Goal: Task Accomplishment & Management: Complete application form

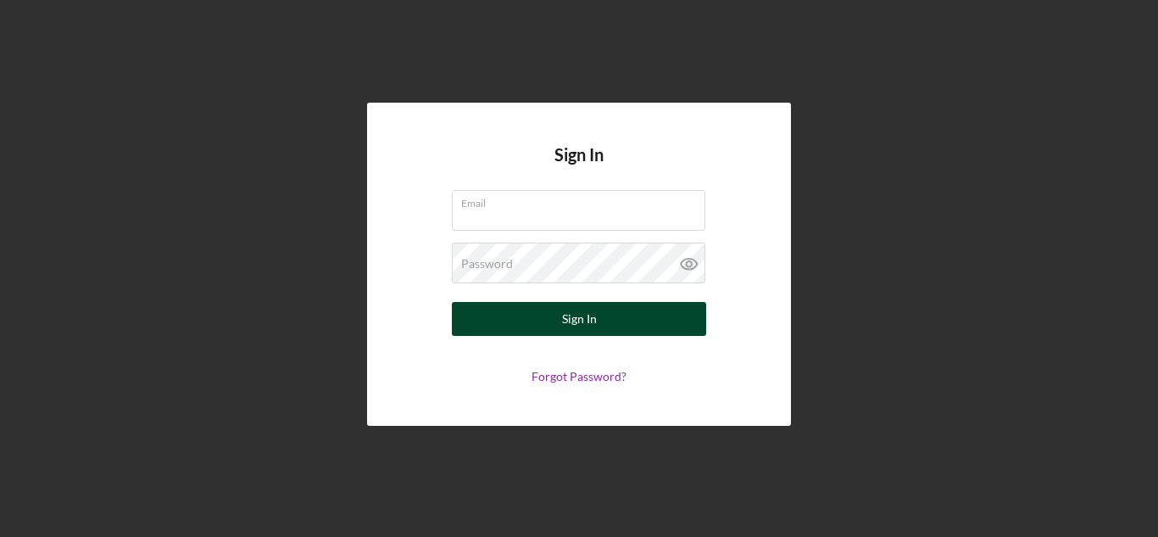
type input "[PERSON_NAME][EMAIL_ADDRESS][DOMAIN_NAME]"
click at [549, 306] on button "Sign In" at bounding box center [579, 319] width 254 height 34
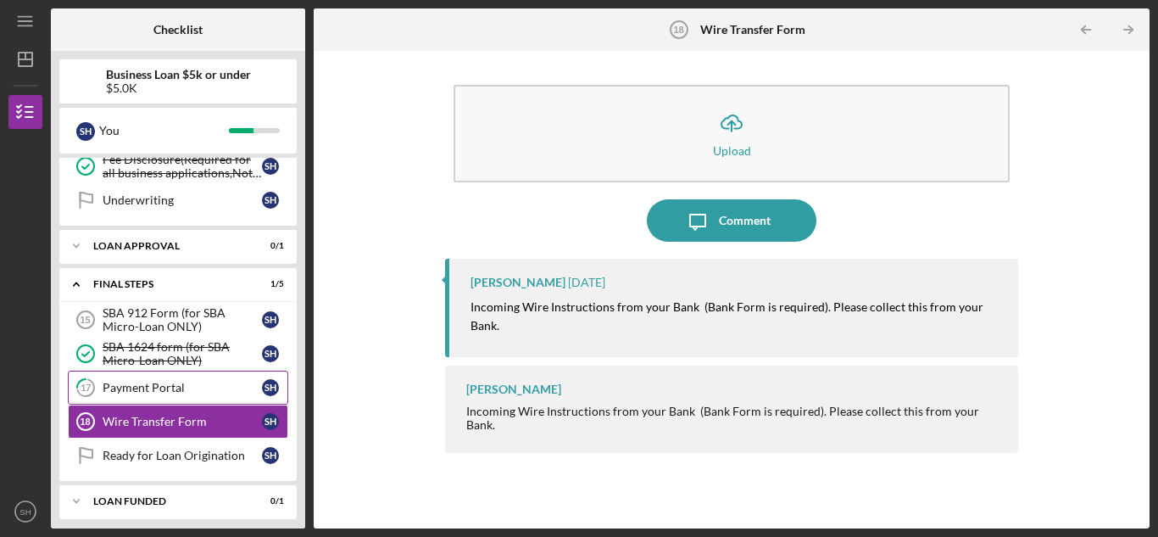
scroll to position [399, 0]
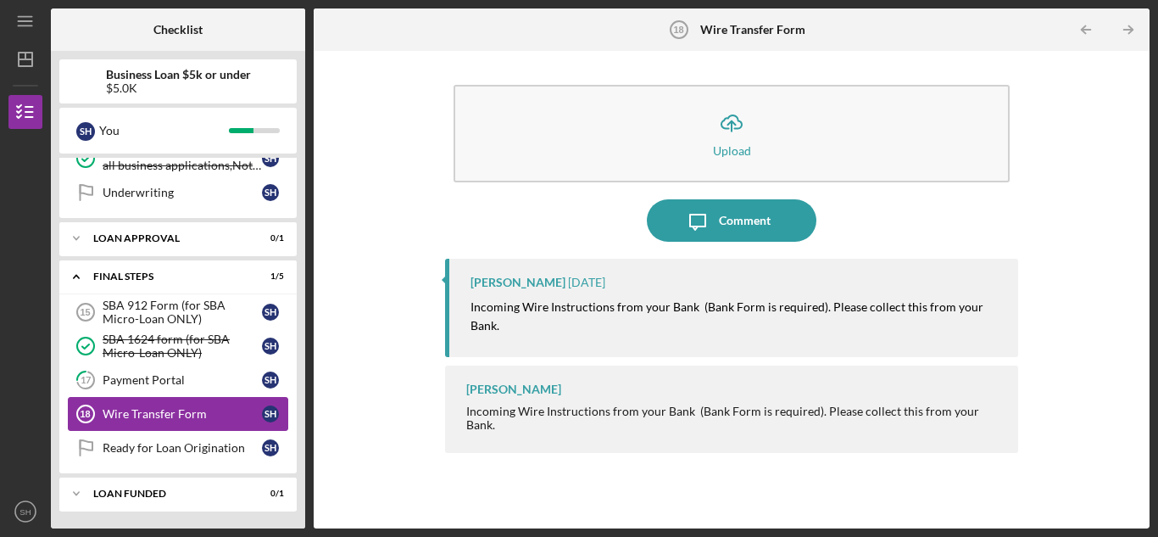
click at [164, 399] on link "Wire Transfer Form 18 Wire Transfer Form S H" at bounding box center [178, 414] width 220 height 34
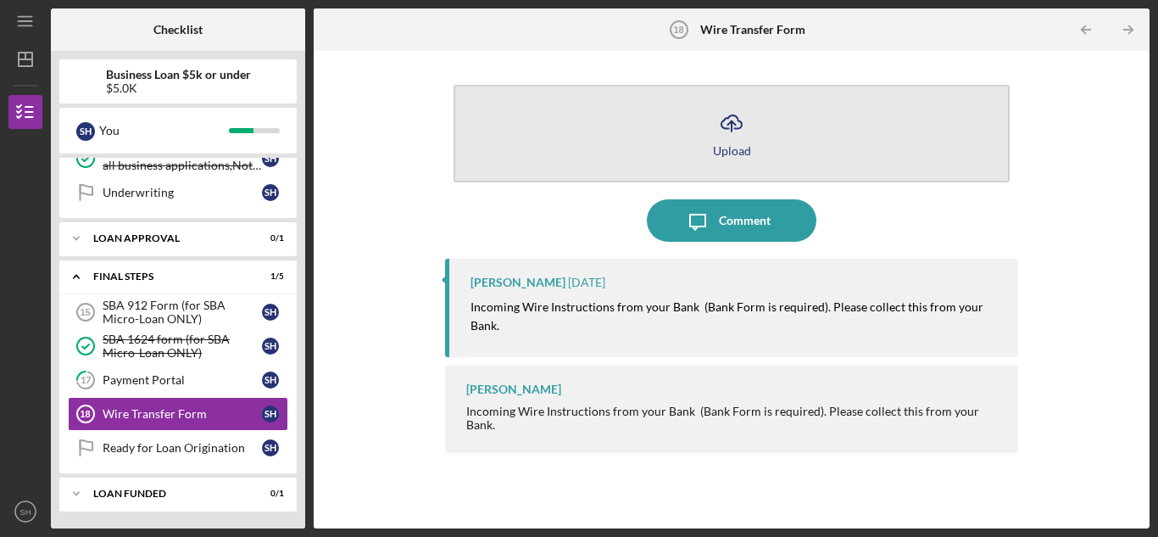
click at [730, 118] on icon "Icon/Upload" at bounding box center [732, 123] width 42 height 42
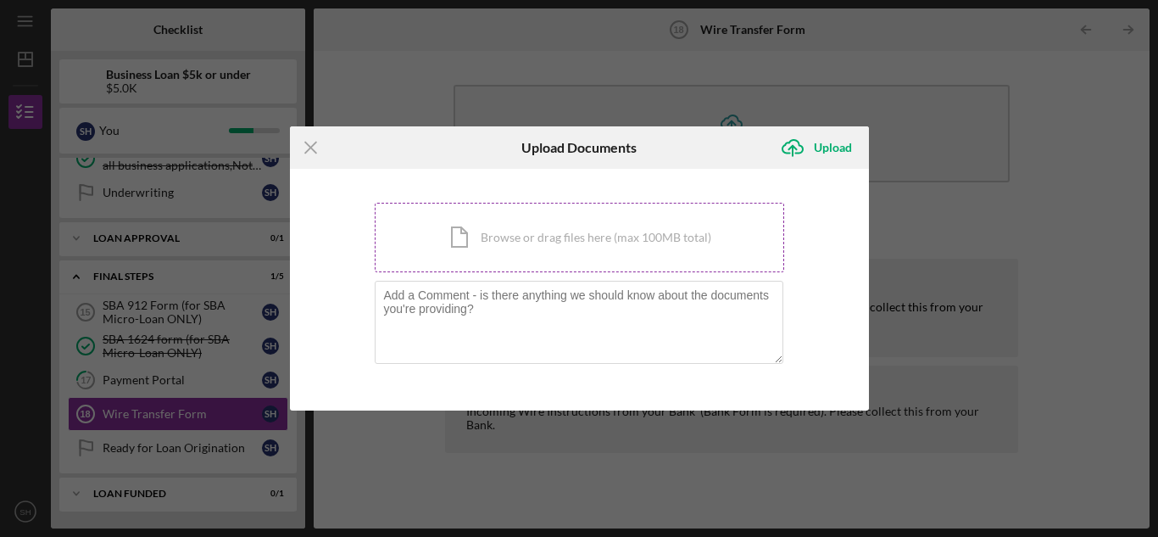
click at [603, 222] on div "Icon/Document Browse or drag files here (max 100MB total) Tap to choose files o…" at bounding box center [580, 238] width 410 height 70
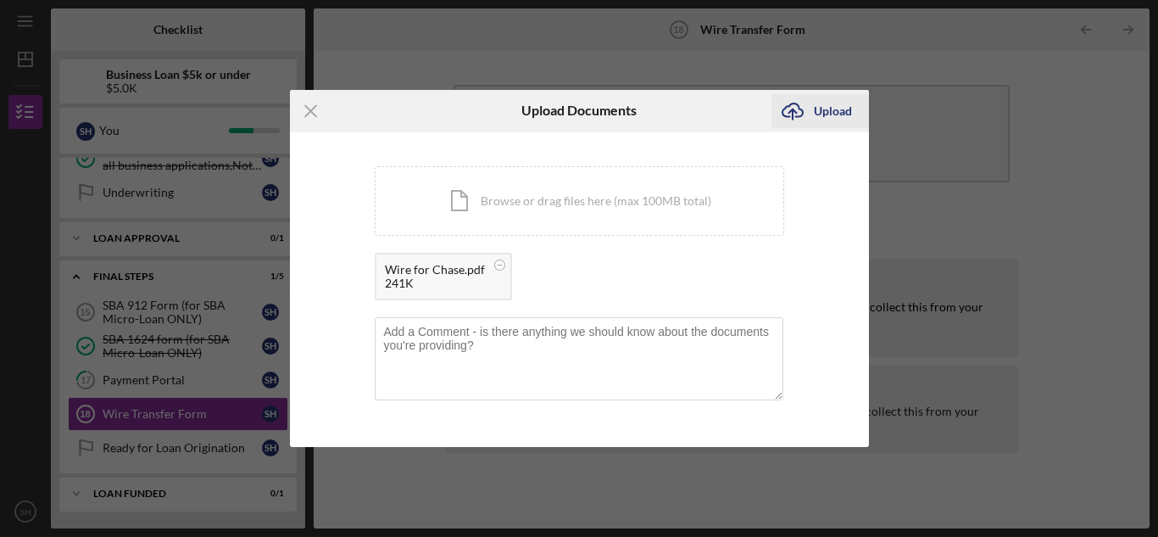
click at [845, 114] on div "Upload" at bounding box center [833, 111] width 38 height 34
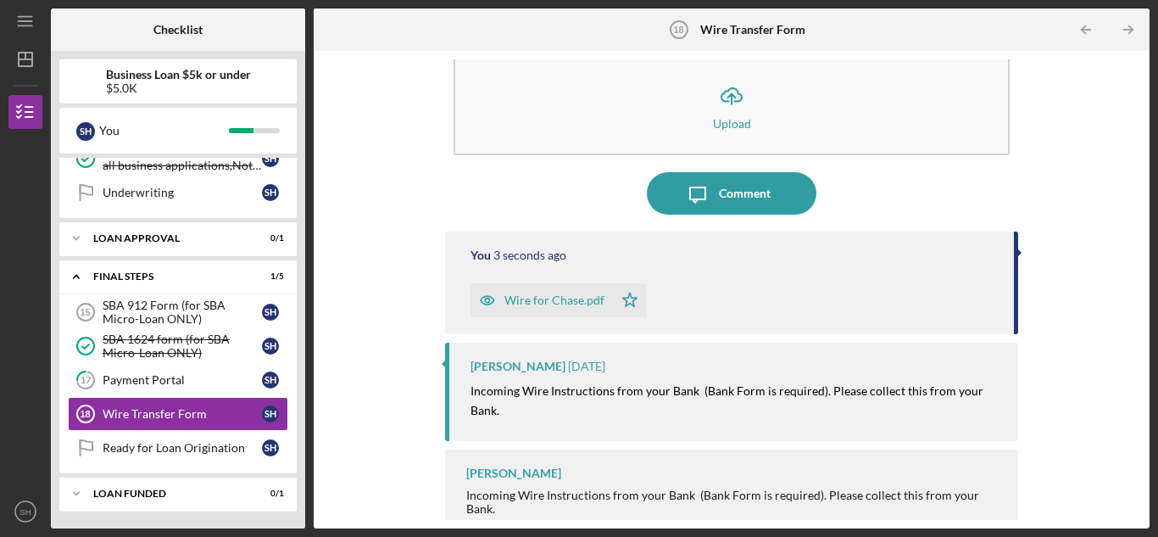
scroll to position [42, 0]
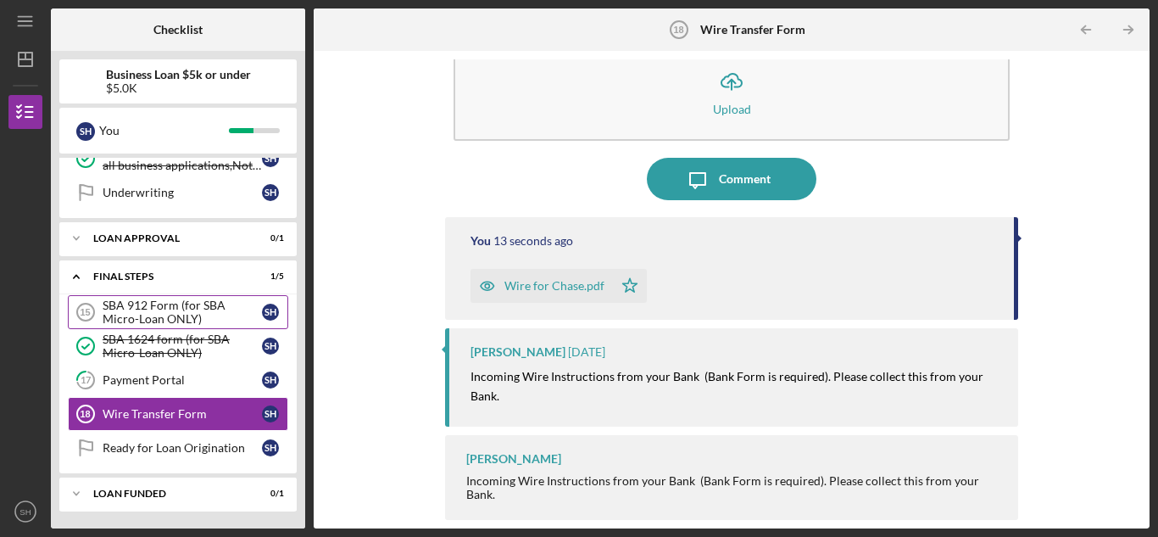
click at [133, 298] on div "SBA 912 Form (for SBA Micro-Loan ONLY)" at bounding box center [182, 311] width 159 height 27
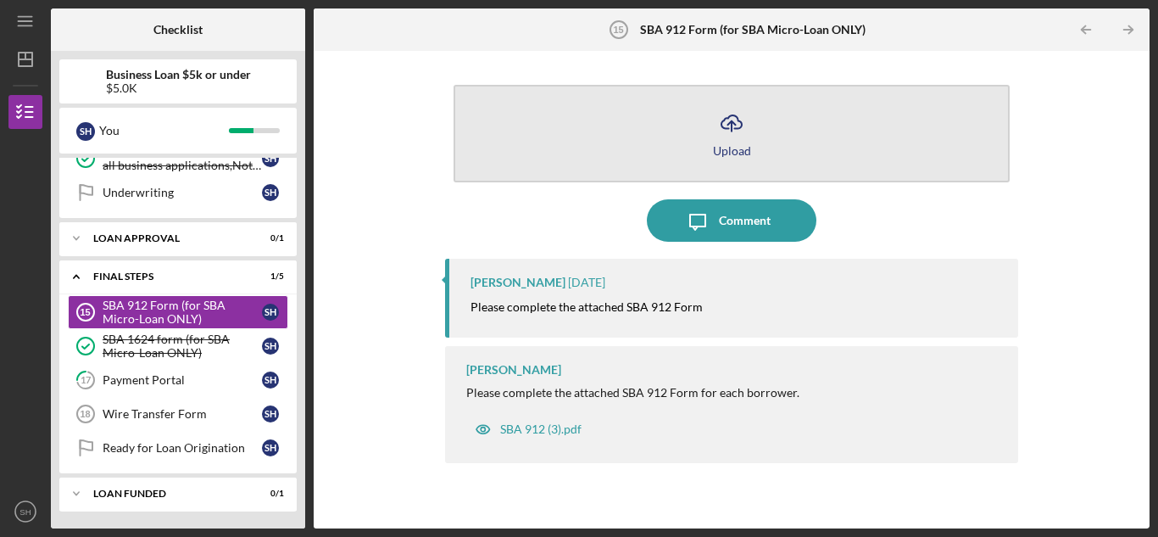
click at [727, 98] on button "Icon/Upload Upload" at bounding box center [732, 134] width 556 height 98
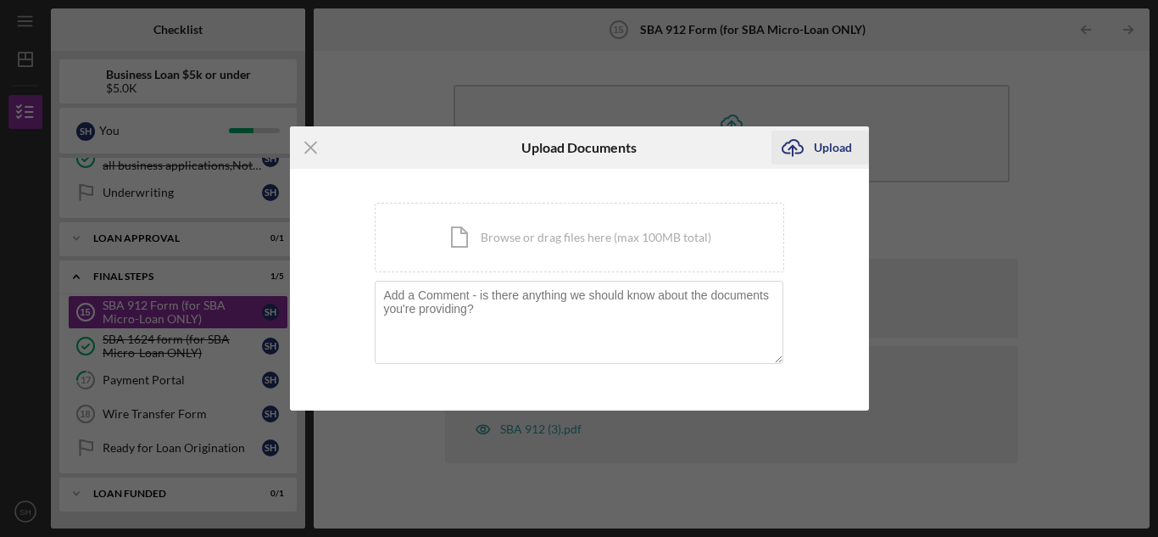
click at [828, 142] on div "Upload" at bounding box center [833, 148] width 38 height 34
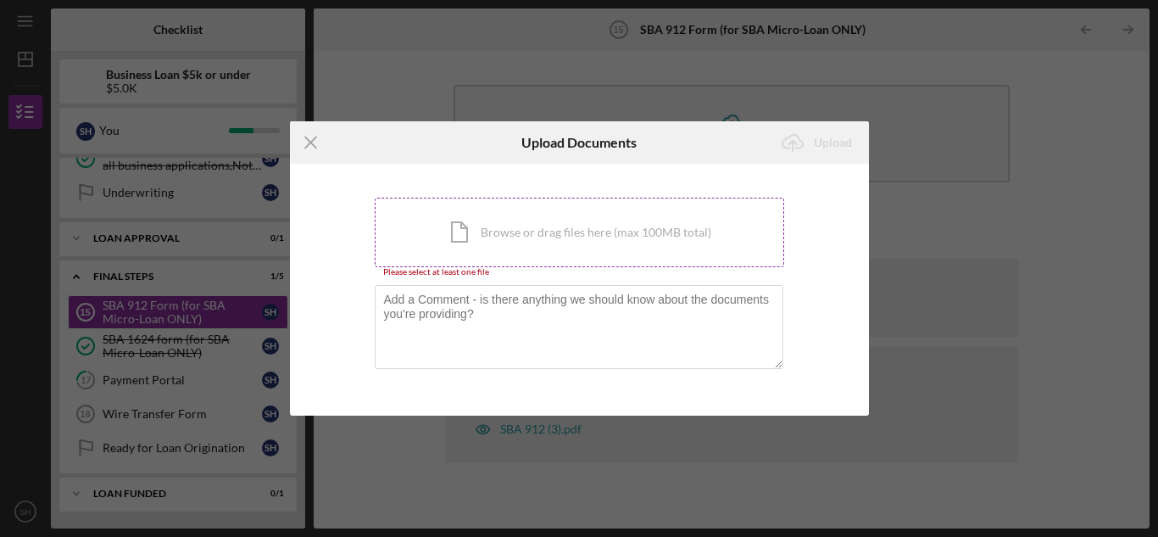
click at [634, 240] on div "Icon/Document Browse or drag files here (max 100MB total) Tap to choose files o…" at bounding box center [580, 233] width 410 height 70
click at [293, 140] on icon "Icon/Menu Close" at bounding box center [311, 142] width 42 height 42
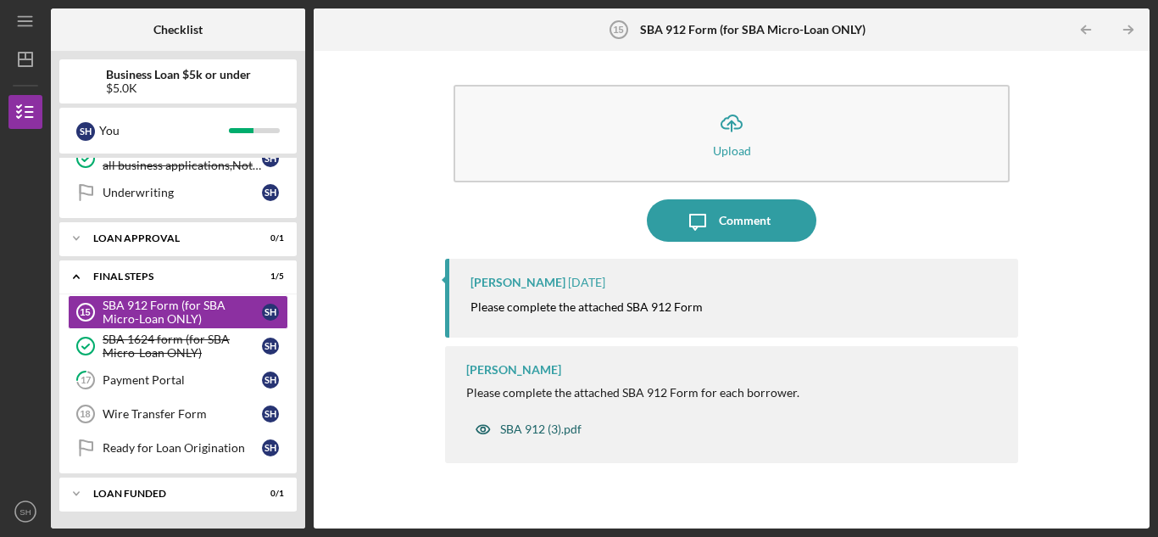
click at [551, 433] on div "SBA 912 (3).pdf" at bounding box center [540, 429] width 81 height 14
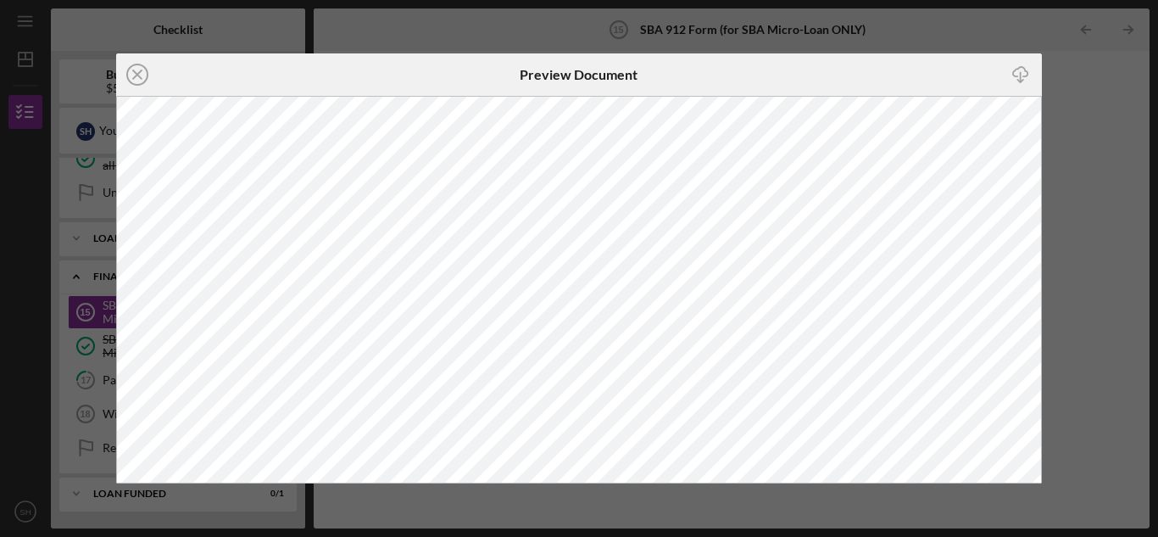
drag, startPoint x: 1046, startPoint y: 206, endPoint x: 1035, endPoint y: 245, distance: 40.5
click at [1045, 251] on div "Icon/Close Preview Document Icon/Download" at bounding box center [579, 268] width 1158 height 537
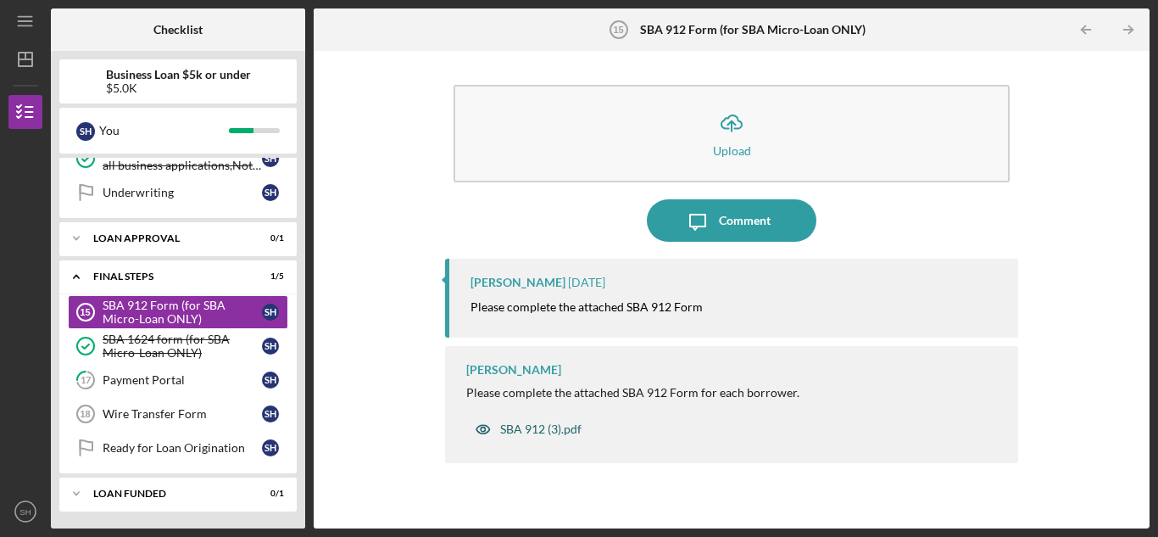
click at [513, 431] on div "SBA 912 (3).pdf" at bounding box center [540, 429] width 81 height 14
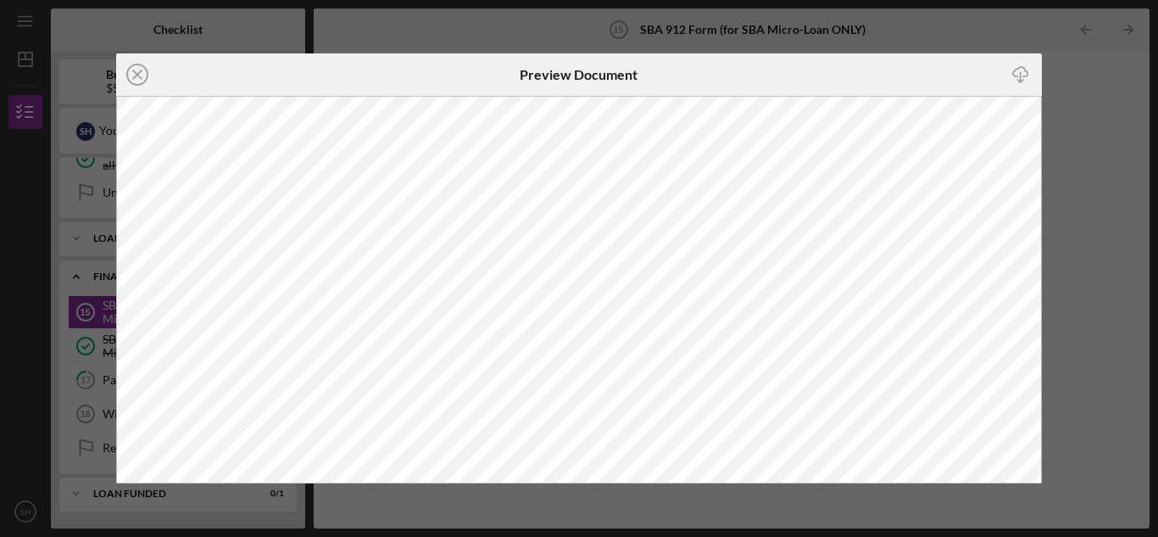
click at [1060, 141] on div "Icon/Close Preview Document Icon/Download" at bounding box center [579, 268] width 1158 height 537
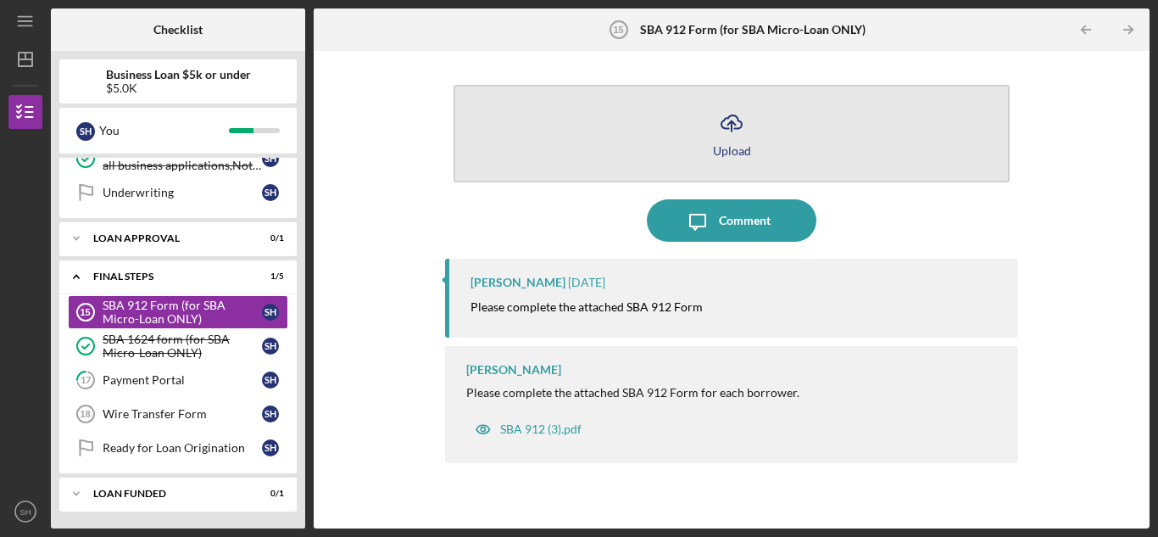
click at [730, 106] on icon "Icon/Upload" at bounding box center [732, 123] width 42 height 42
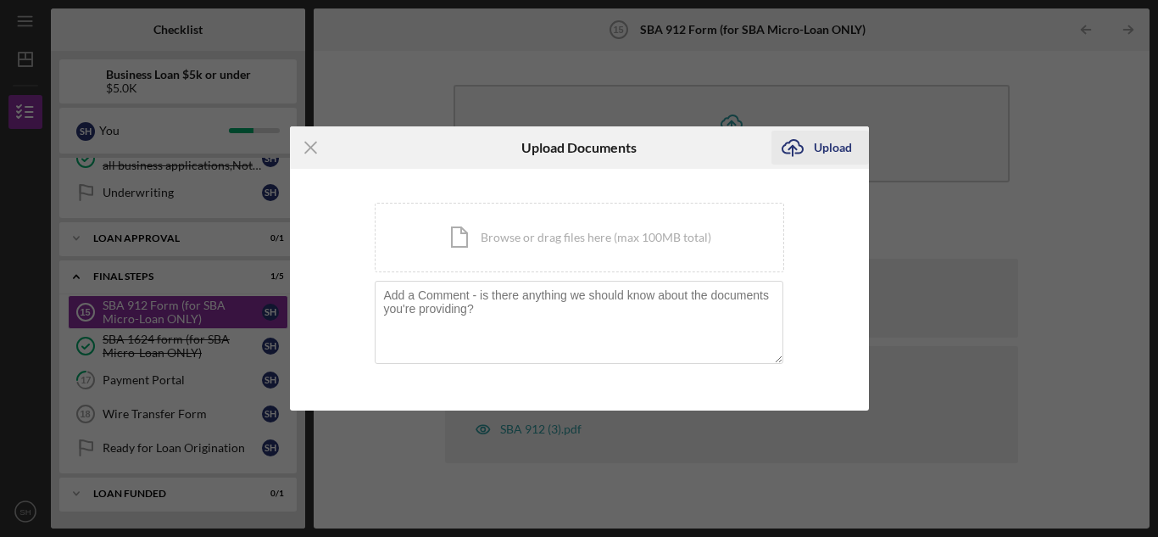
click at [820, 140] on div "Upload" at bounding box center [833, 148] width 38 height 34
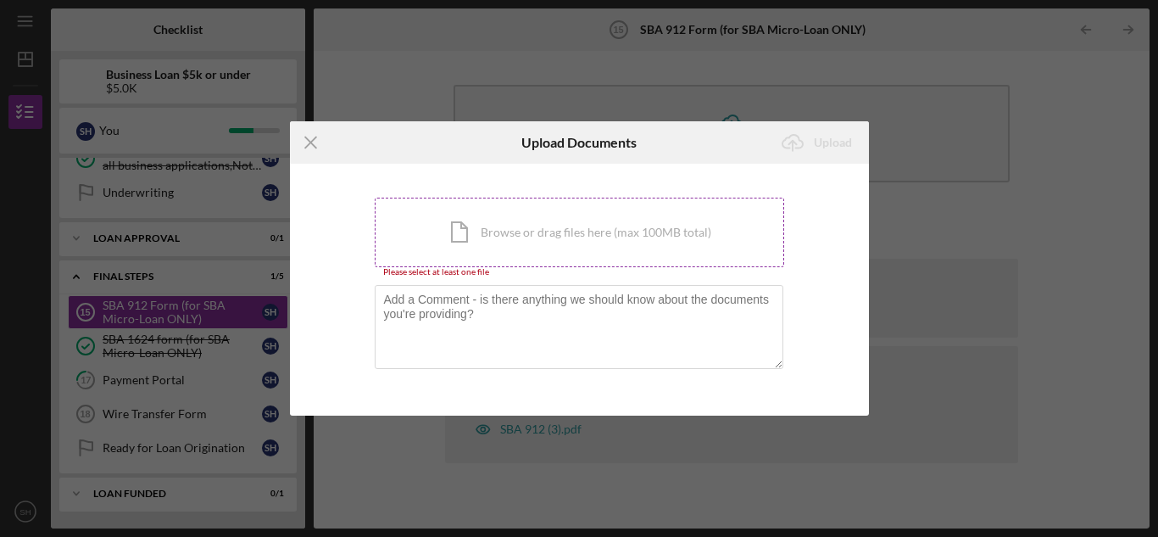
click at [605, 237] on div "Icon/Document Browse or drag files here (max 100MB total) Tap to choose files o…" at bounding box center [580, 233] width 410 height 70
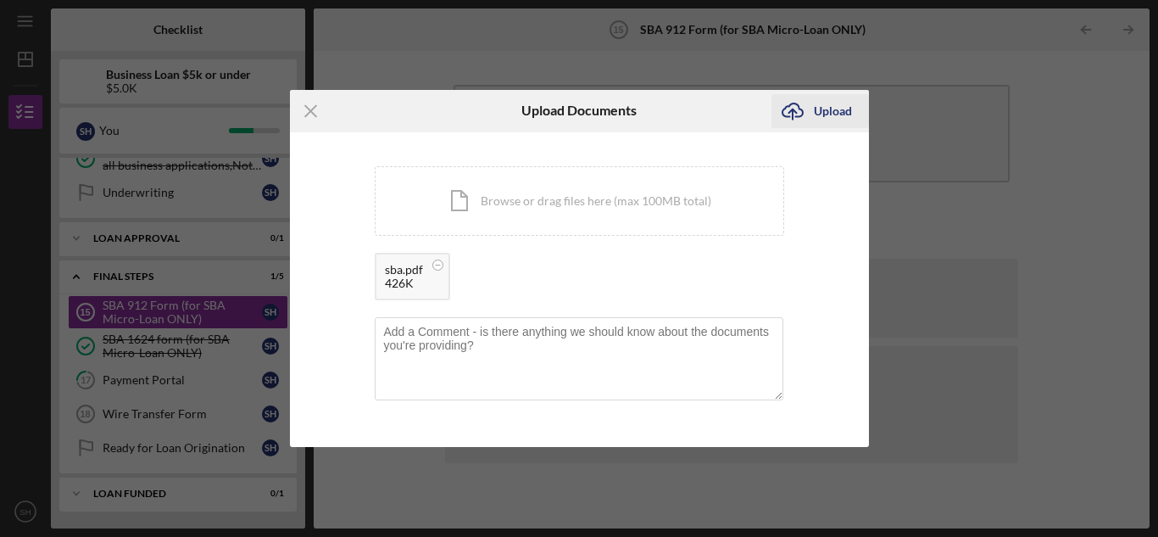
click at [854, 103] on button "Icon/Upload Upload" at bounding box center [821, 111] width 98 height 34
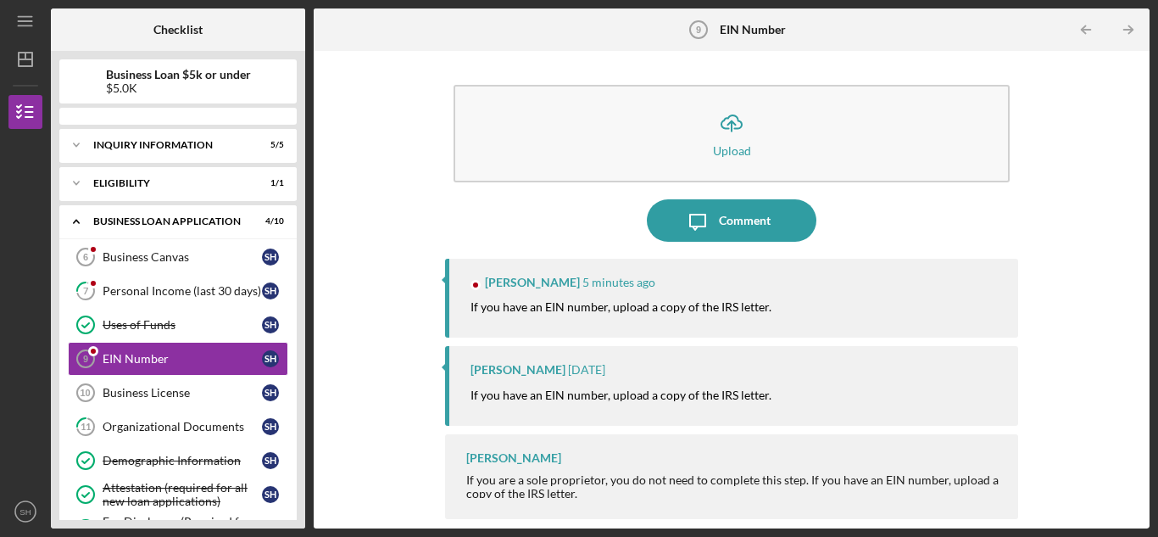
scroll to position [35, 0]
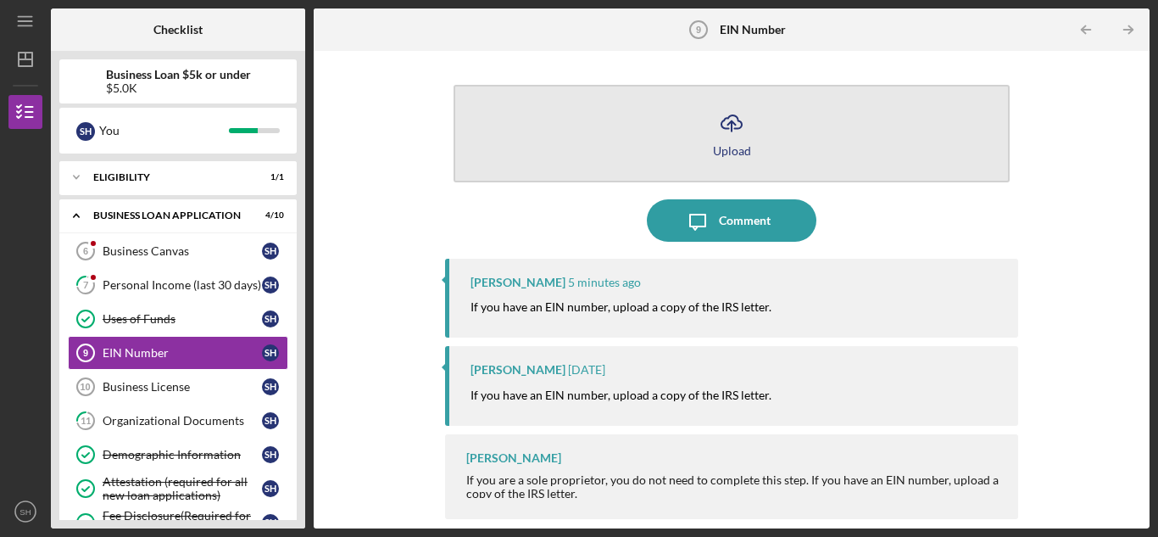
click at [728, 119] on icon "button" at bounding box center [732, 121] width 20 height 13
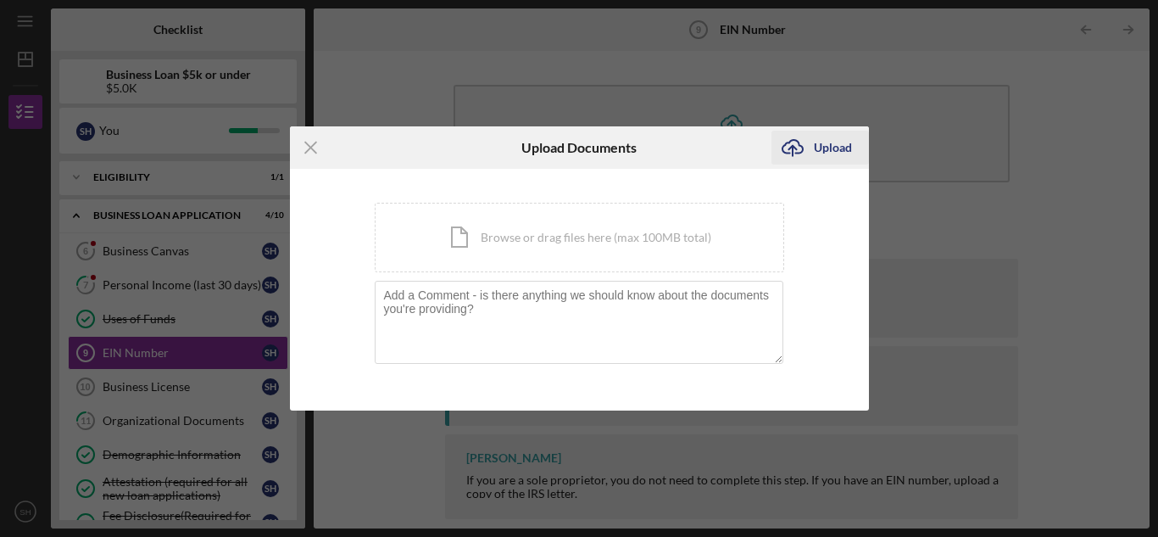
click at [853, 144] on button "Icon/Upload Upload" at bounding box center [821, 148] width 98 height 34
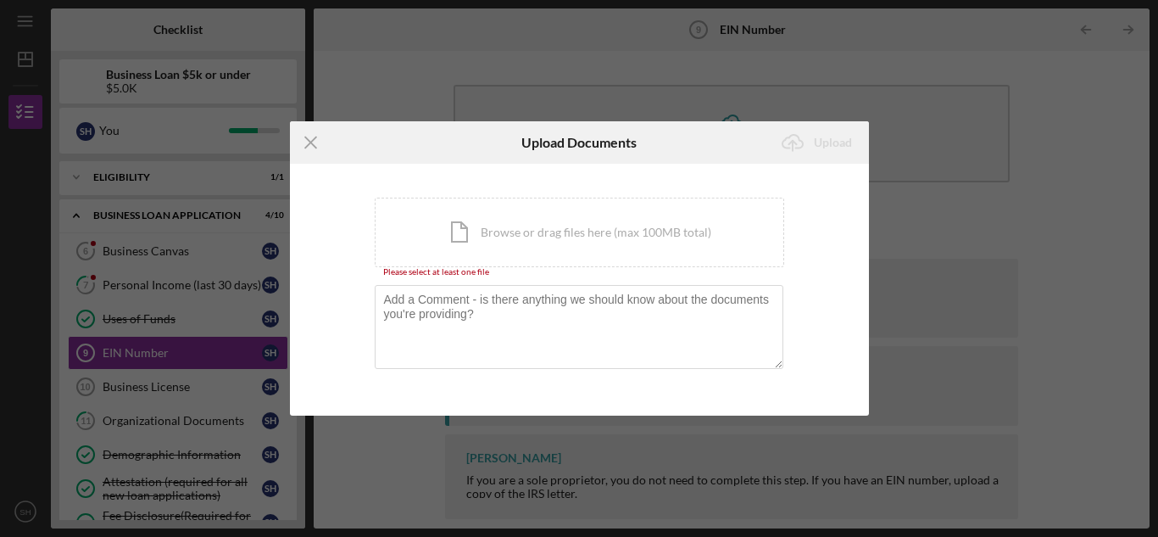
click at [762, 170] on div "You're uploading documents related to EIN Number . Icon/Document Browse or drag…" at bounding box center [579, 290] width 579 height 252
click at [296, 123] on icon "Icon/Menu Close" at bounding box center [311, 142] width 42 height 42
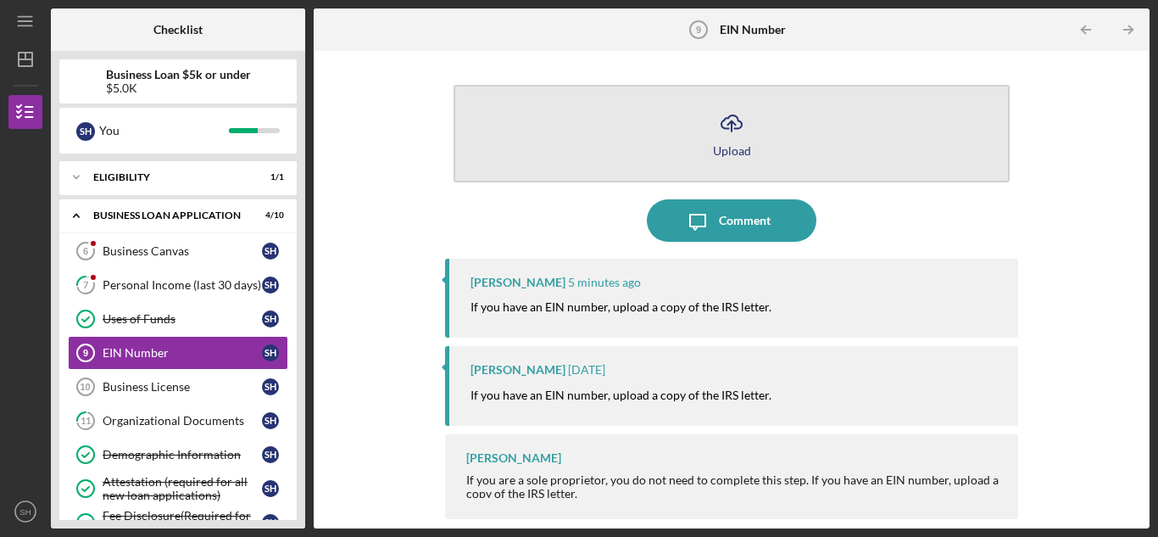
click at [730, 127] on icon "Icon/Upload" at bounding box center [732, 123] width 42 height 42
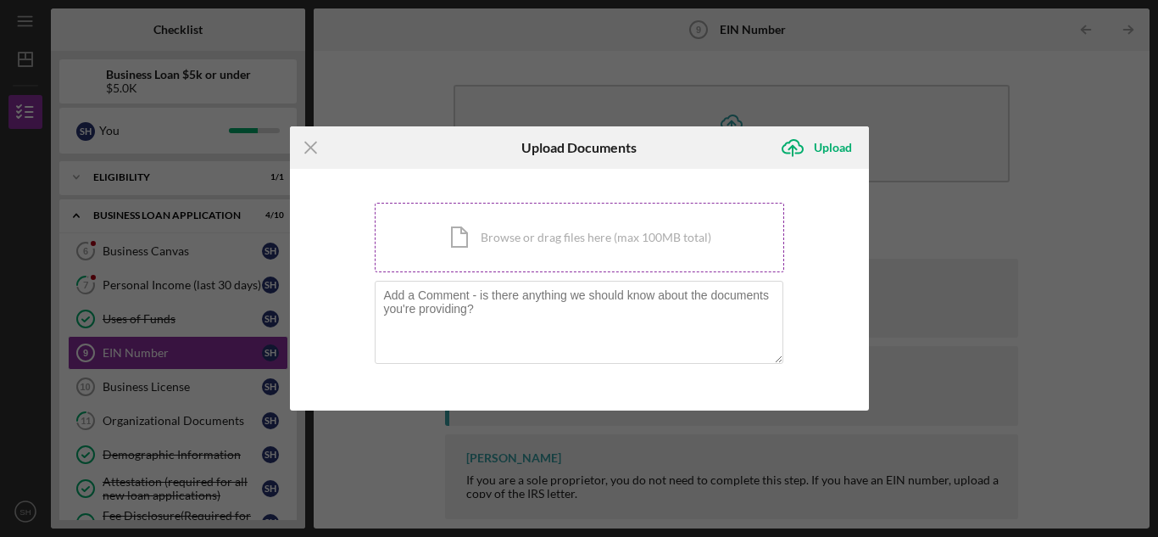
click at [666, 220] on div "Icon/Document Browse or drag files here (max 100MB total) Tap to choose files o…" at bounding box center [580, 238] width 410 height 70
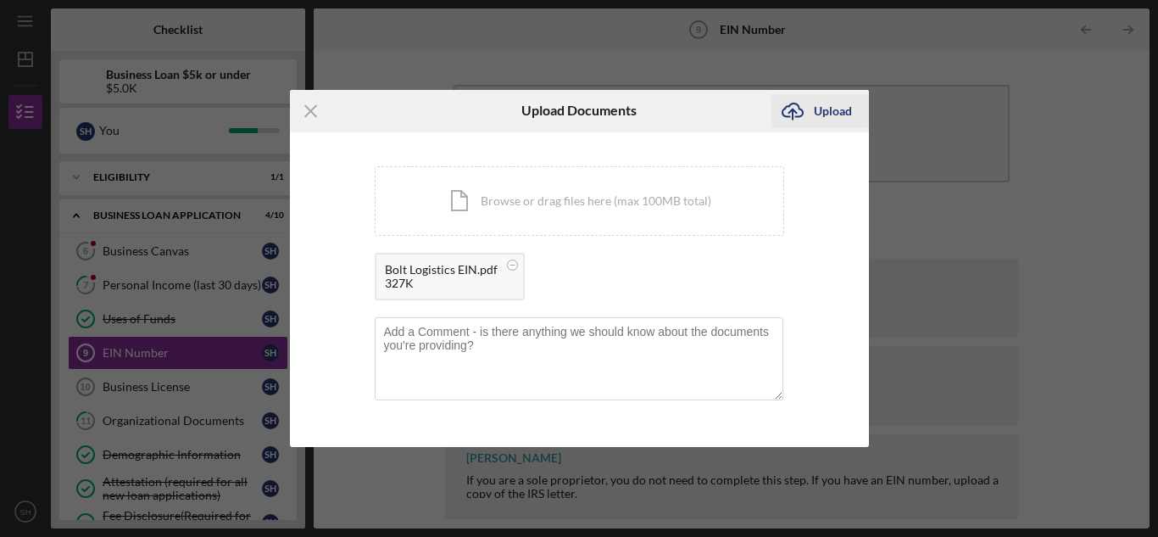
click at [849, 105] on div "Upload" at bounding box center [833, 111] width 38 height 34
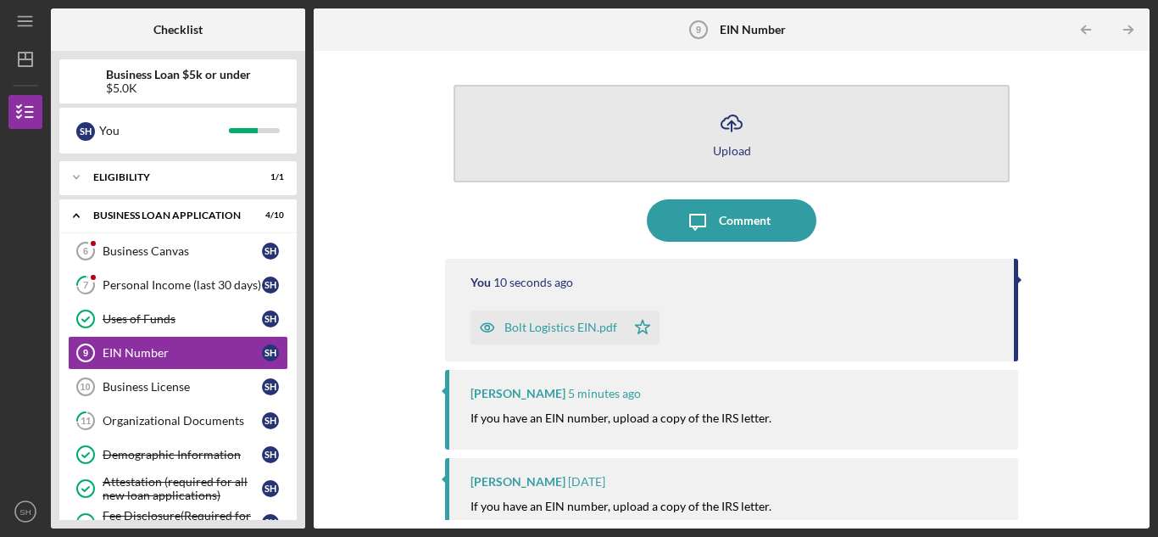
click at [741, 127] on icon "Icon/Upload" at bounding box center [732, 123] width 42 height 42
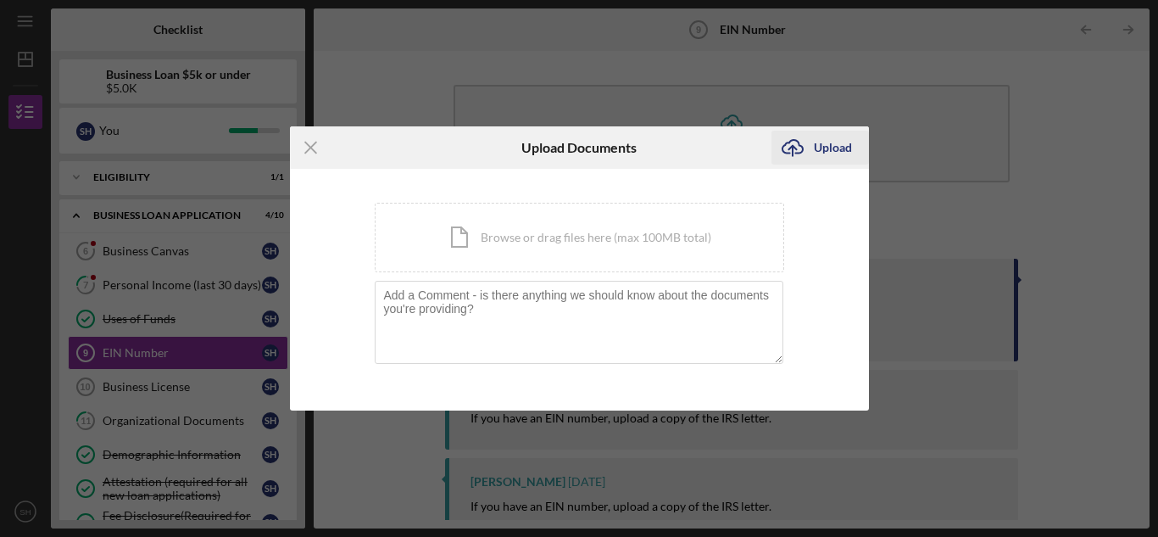
click at [812, 154] on icon "Icon/Upload" at bounding box center [793, 147] width 42 height 42
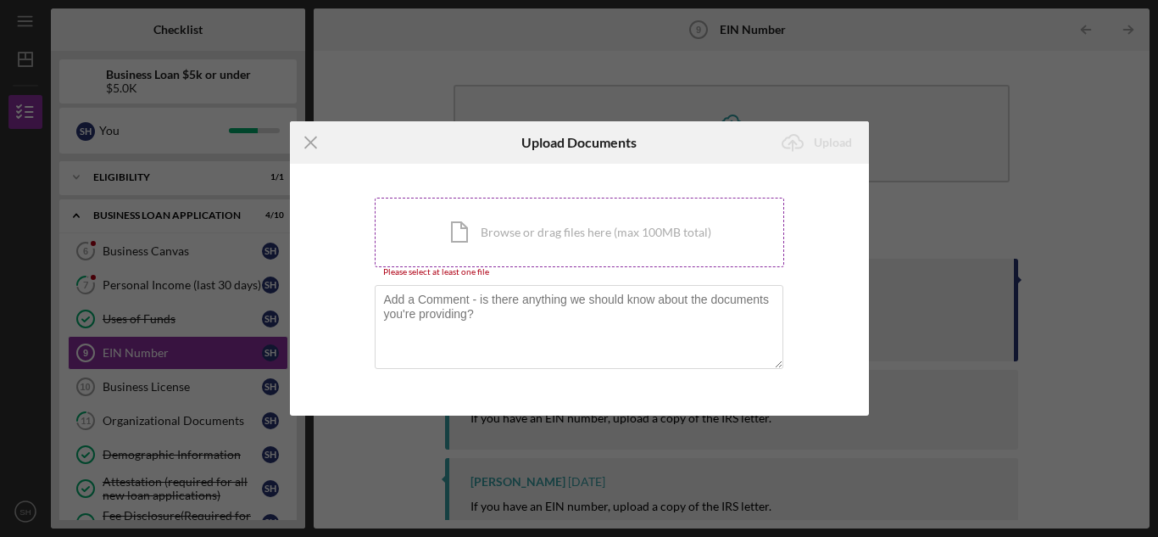
click at [575, 227] on div "Icon/Document Browse or drag files here (max 100MB total) Tap to choose files o…" at bounding box center [580, 233] width 410 height 70
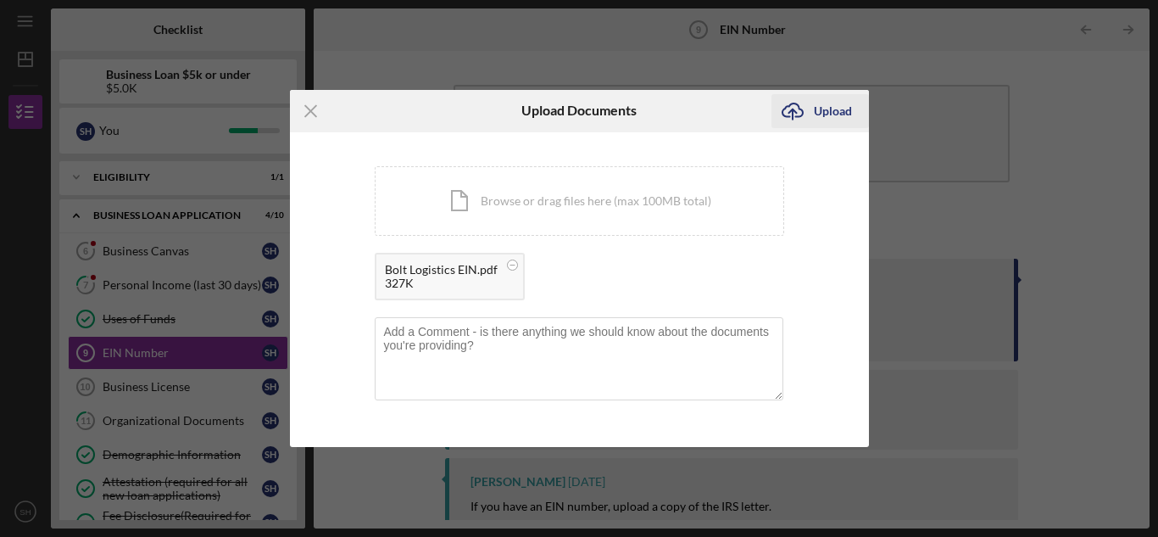
click at [833, 105] on div "Upload" at bounding box center [833, 111] width 38 height 34
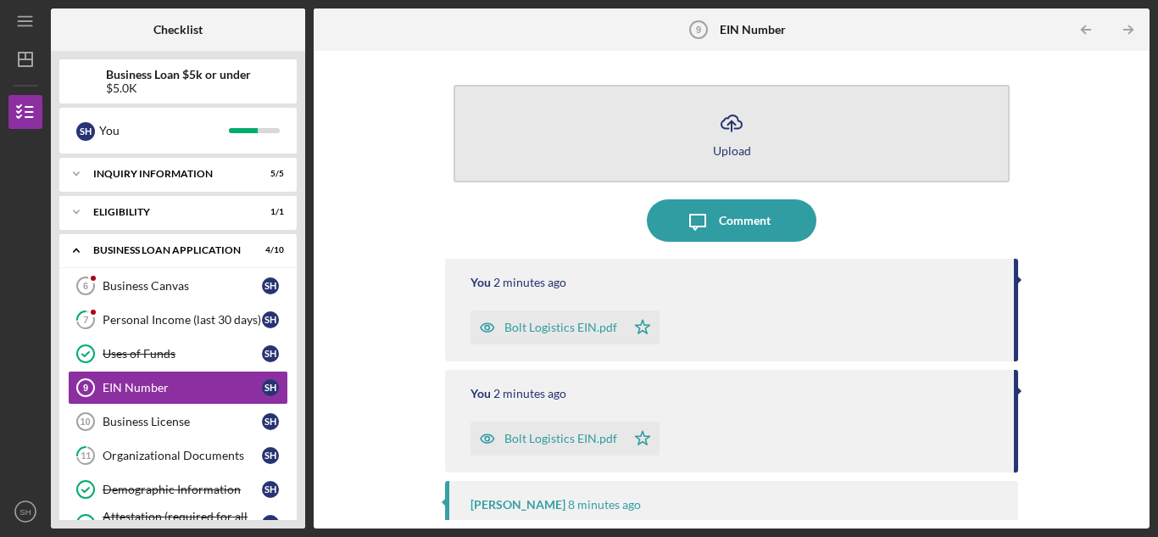
click at [722, 123] on icon "Icon/Upload" at bounding box center [732, 123] width 42 height 42
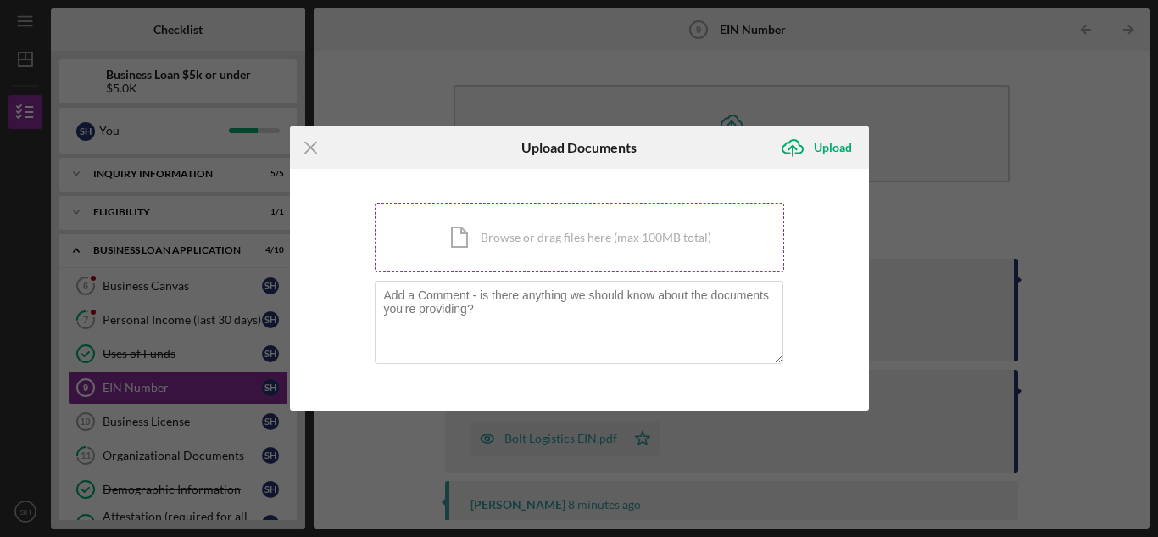
click at [688, 229] on div "Icon/Document Browse or drag files here (max 100MB total) Tap to choose files o…" at bounding box center [580, 238] width 410 height 70
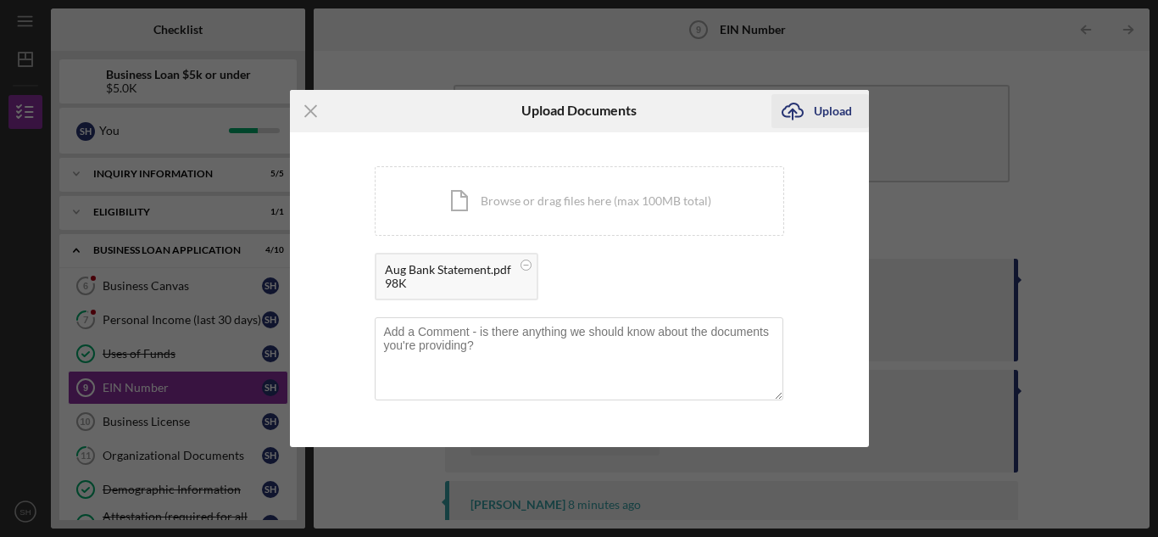
click at [830, 103] on div "Upload" at bounding box center [833, 111] width 38 height 34
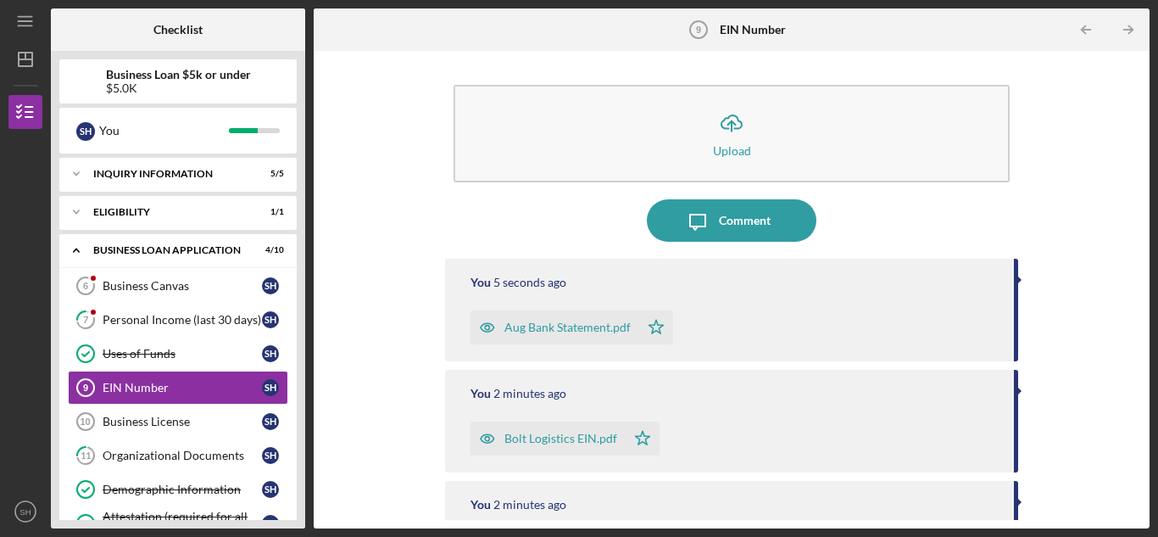
scroll to position [332, 0]
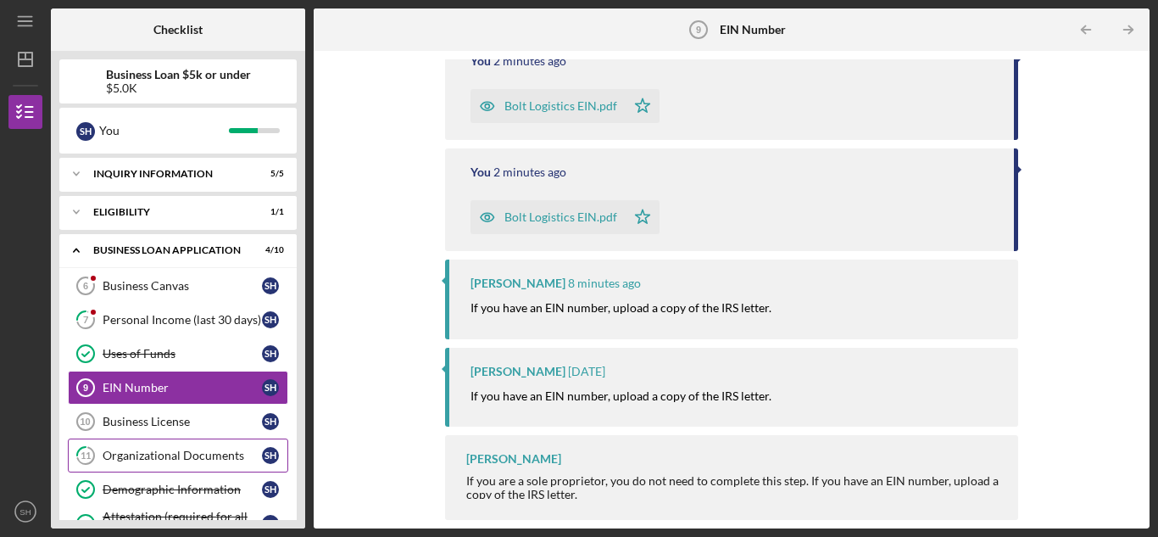
click at [154, 449] on div "Organizational Documents" at bounding box center [182, 456] width 159 height 14
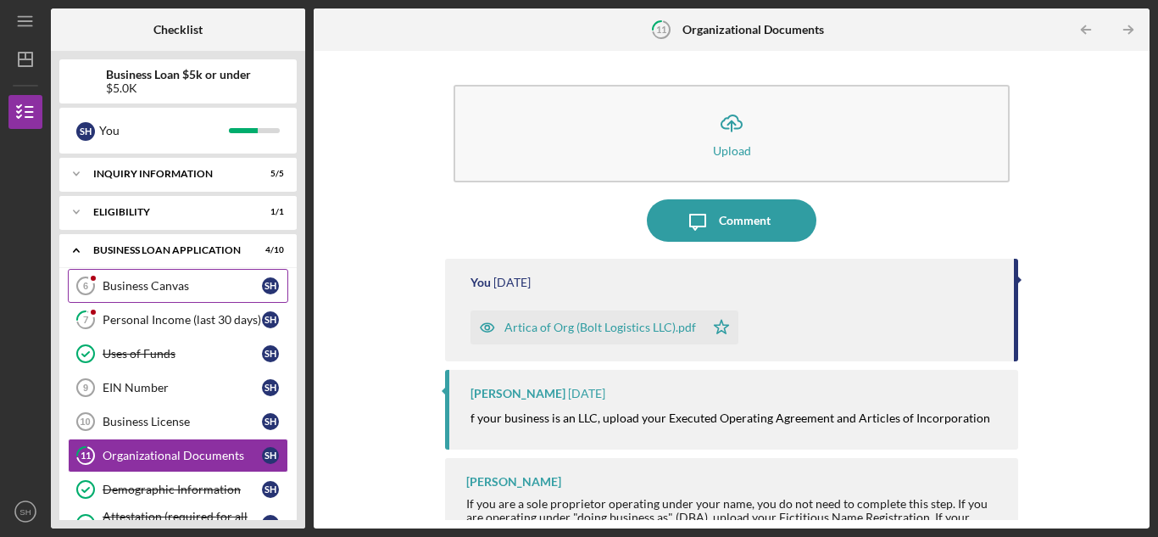
click at [159, 273] on link "Business Canvas 6 Business Canvas S H" at bounding box center [178, 286] width 220 height 34
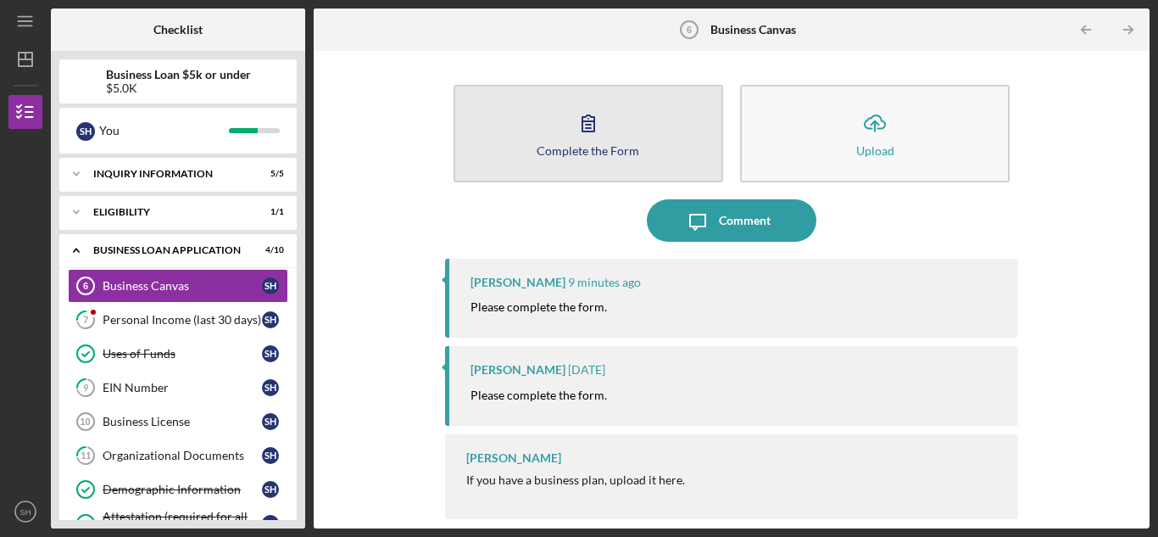
click at [579, 156] on div "Complete the Form" at bounding box center [588, 150] width 103 height 13
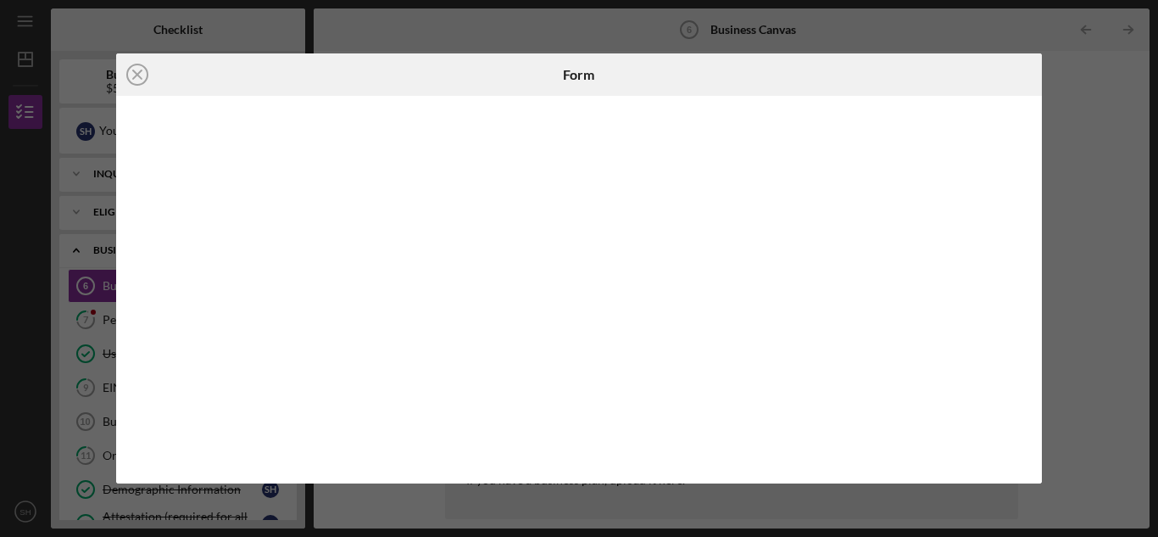
click at [1026, 223] on iframe at bounding box center [580, 289] width 895 height 353
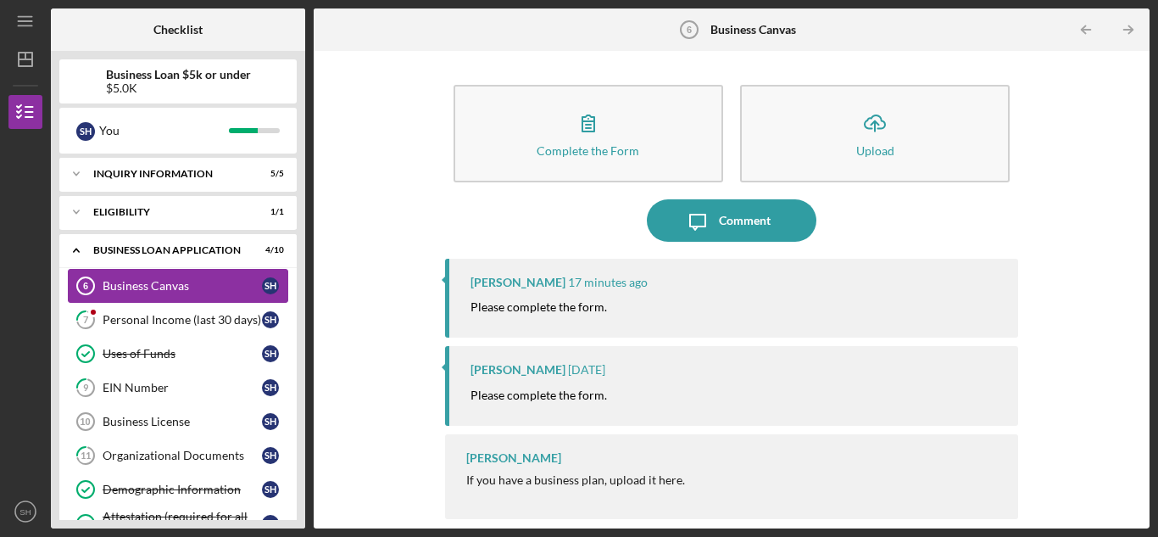
click at [121, 285] on div "Business Canvas" at bounding box center [182, 286] width 159 height 14
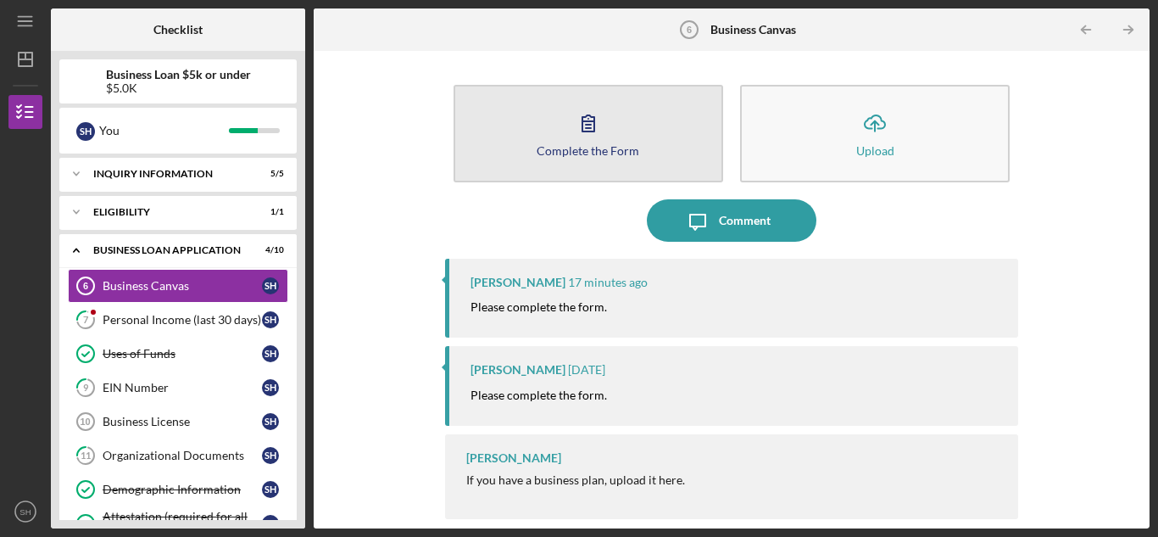
click at [602, 144] on div "Complete the Form" at bounding box center [588, 150] width 103 height 13
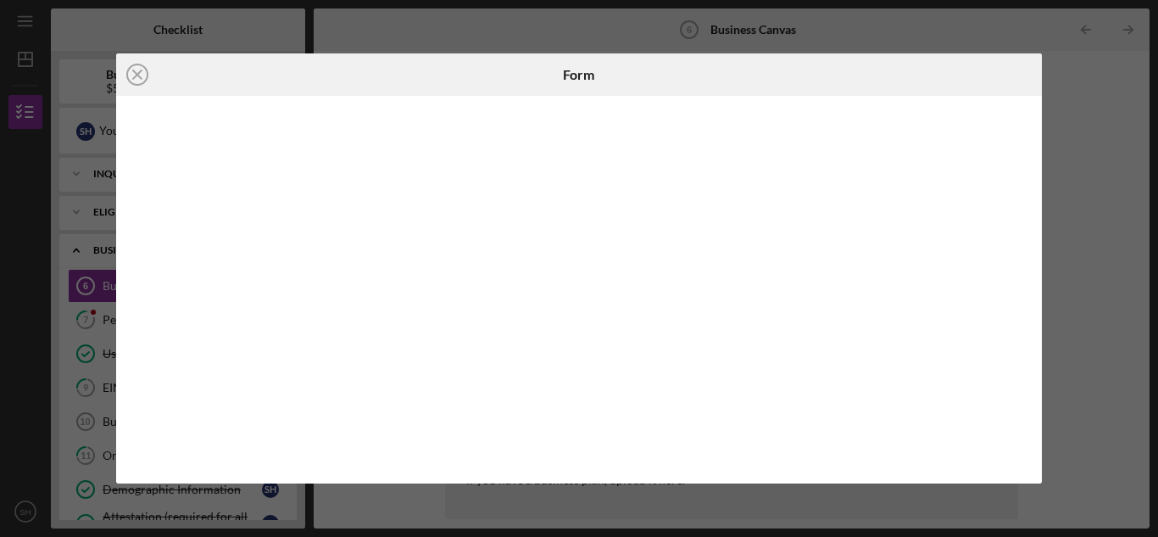
drag, startPoint x: 1034, startPoint y: 151, endPoint x: 1033, endPoint y: 190, distance: 39.0
click at [1033, 190] on div at bounding box center [579, 289] width 927 height 387
click at [1026, 137] on iframe at bounding box center [580, 289] width 895 height 353
click at [1034, 235] on div at bounding box center [579, 289] width 927 height 387
drag, startPoint x: 142, startPoint y: 77, endPoint x: 538, endPoint y: 251, distance: 432.4
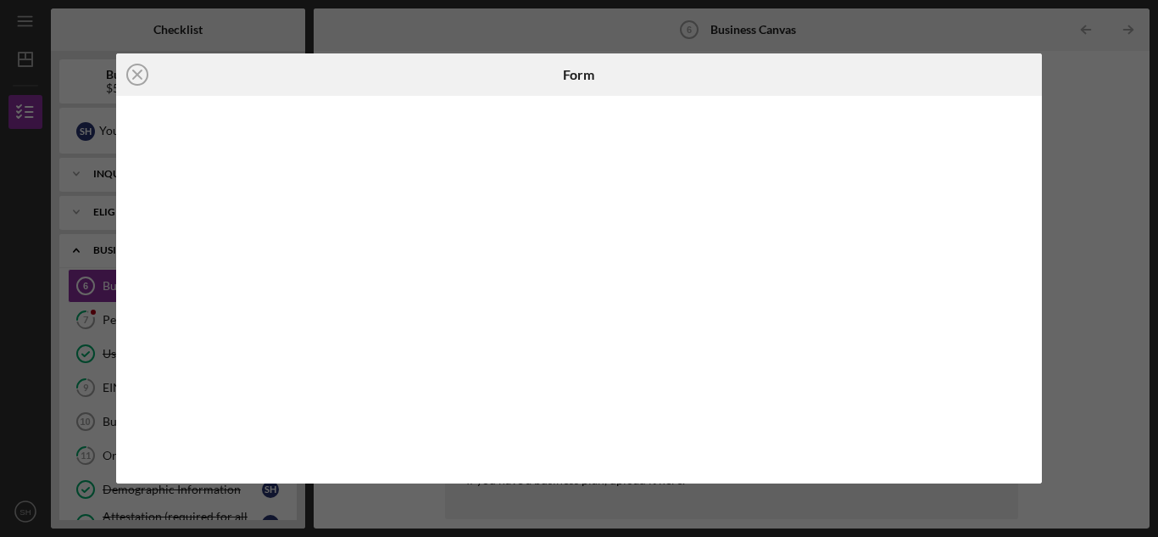
click at [142, 77] on icon "Icon/Close" at bounding box center [137, 74] width 42 height 42
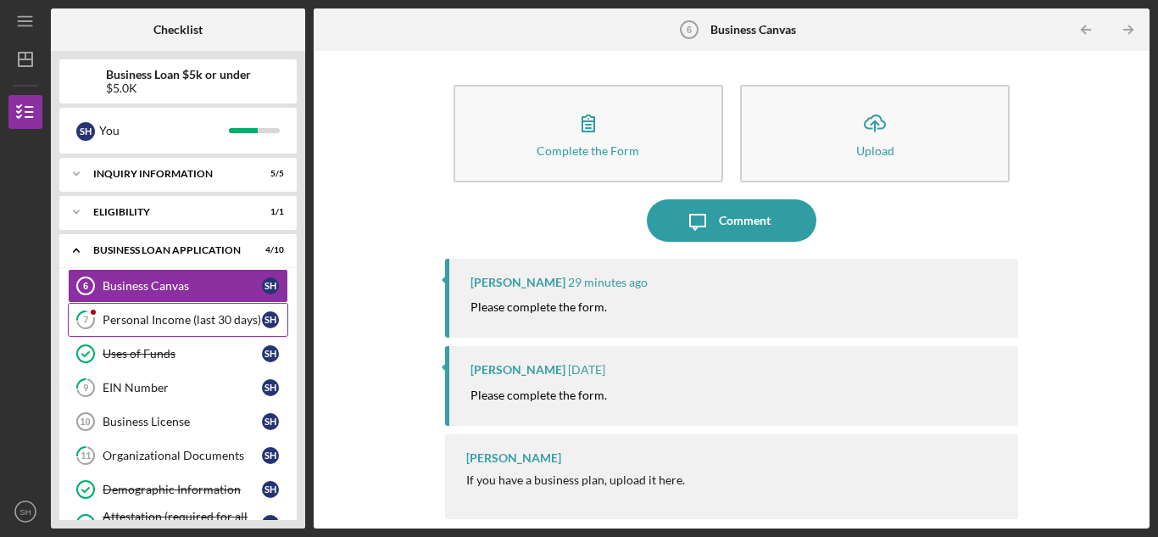
click at [144, 316] on div "Personal Income (last 30 days)" at bounding box center [182, 320] width 159 height 14
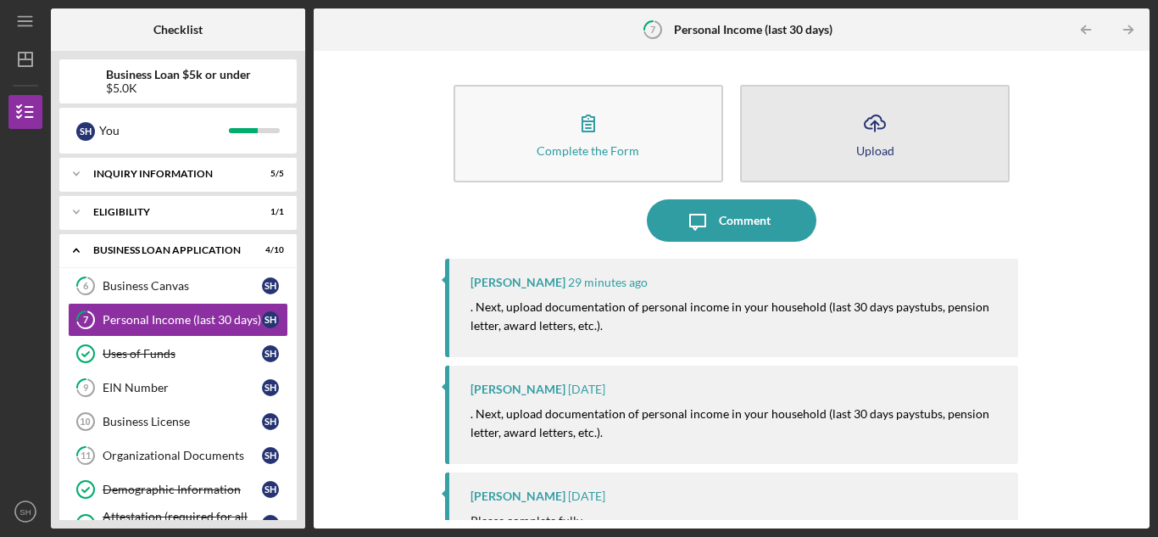
click at [844, 143] on button "Icon/Upload Upload" at bounding box center [875, 134] width 270 height 98
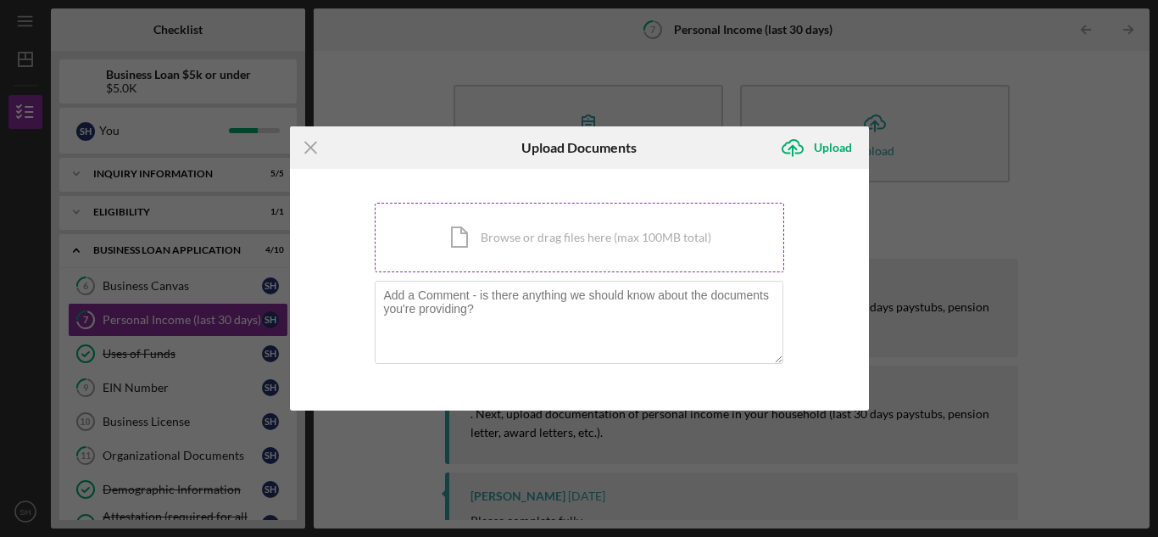
click at [609, 226] on div "Icon/Document Browse or drag files here (max 100MB total) Tap to choose files o…" at bounding box center [580, 238] width 410 height 70
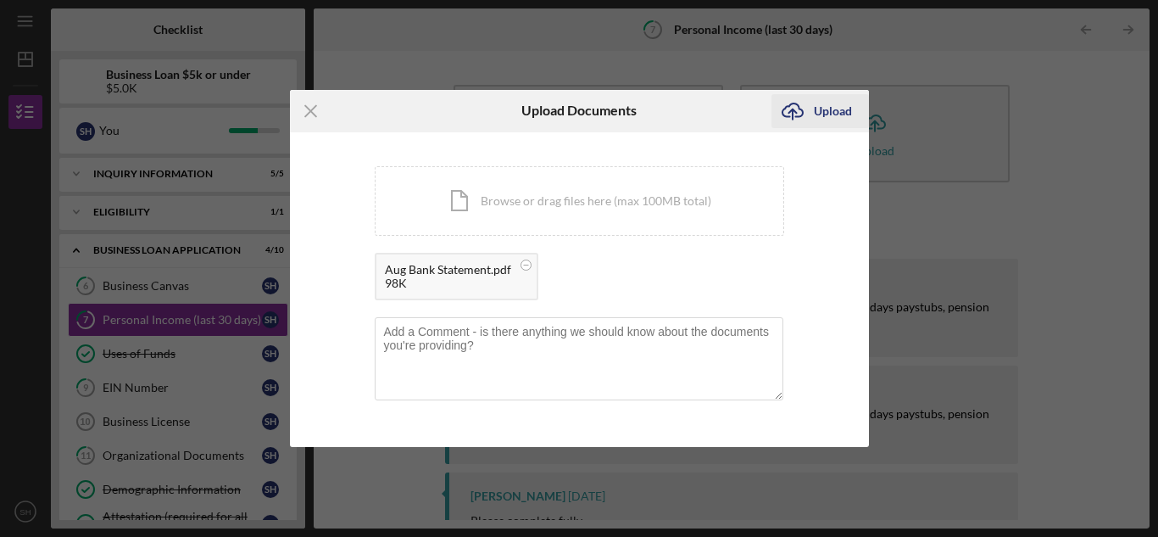
click at [838, 109] on div "Upload" at bounding box center [833, 111] width 38 height 34
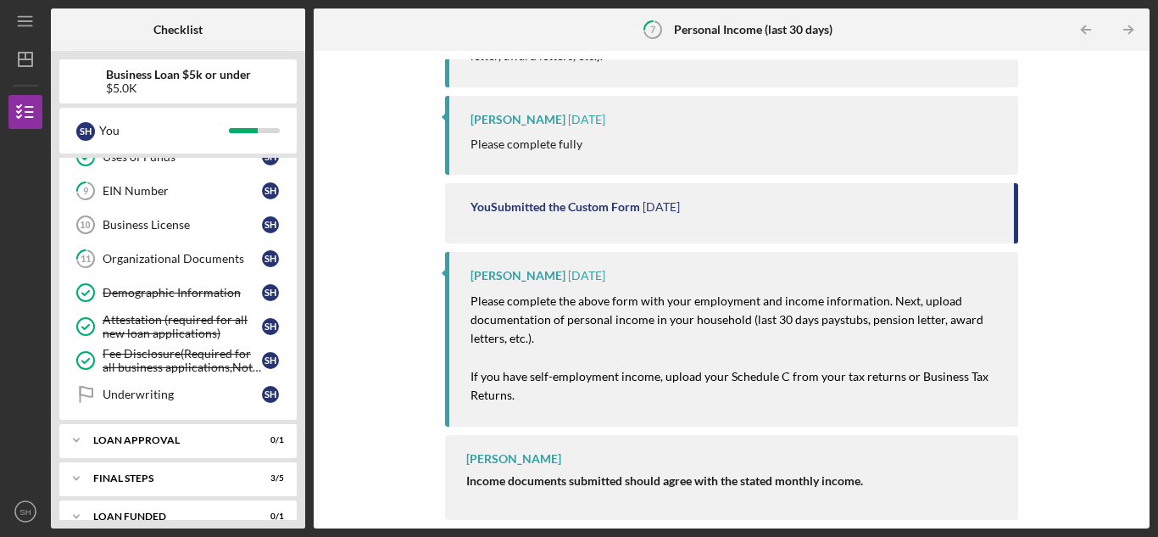
scroll to position [220, 0]
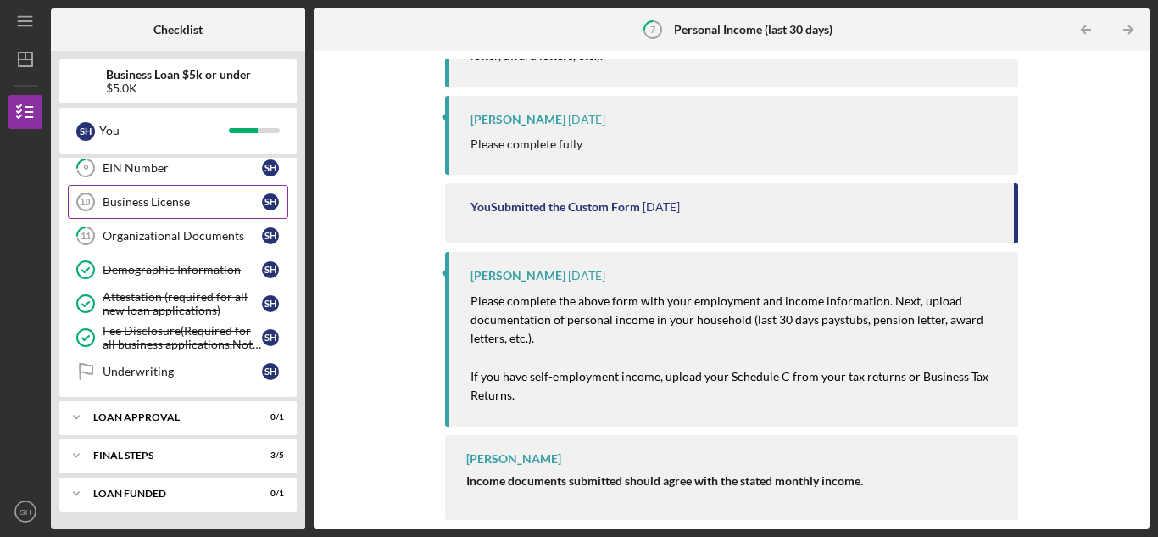
click at [138, 202] on div "Business License" at bounding box center [182, 202] width 159 height 14
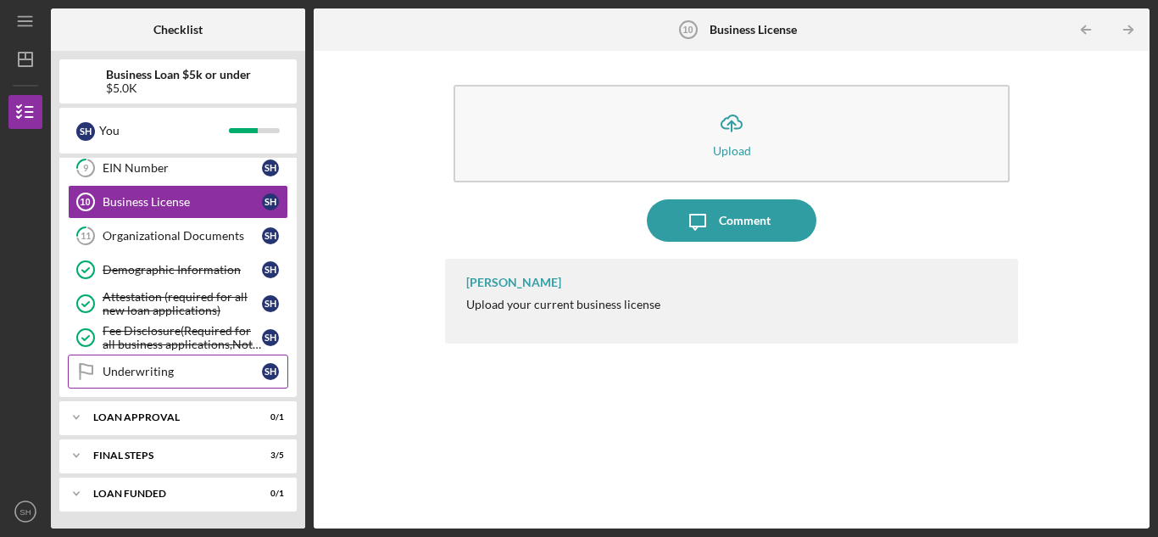
click at [132, 368] on div "Underwriting" at bounding box center [182, 372] width 159 height 14
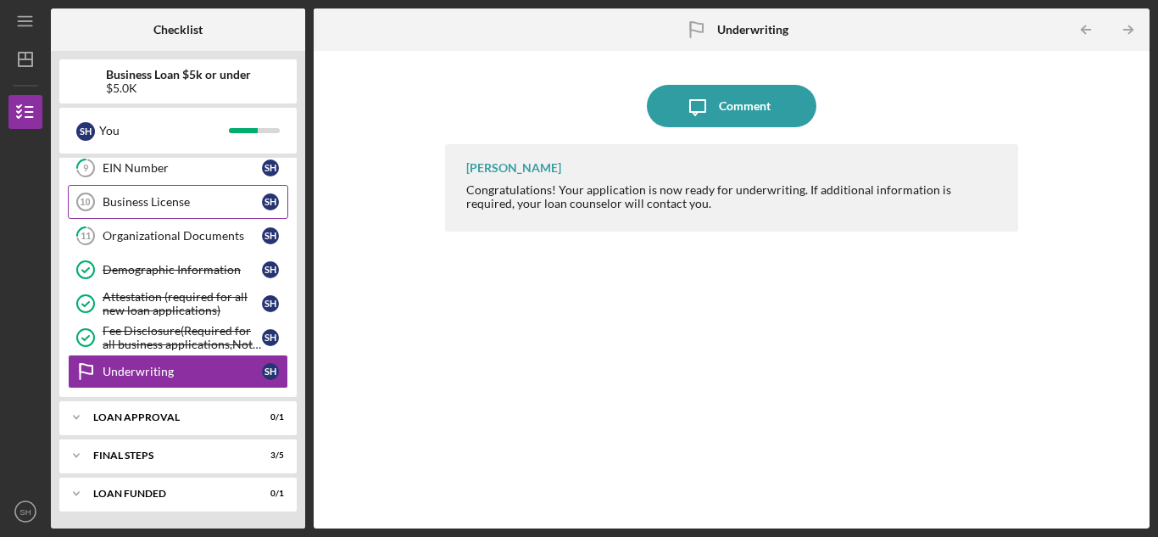
click at [158, 197] on div "Business License" at bounding box center [182, 202] width 159 height 14
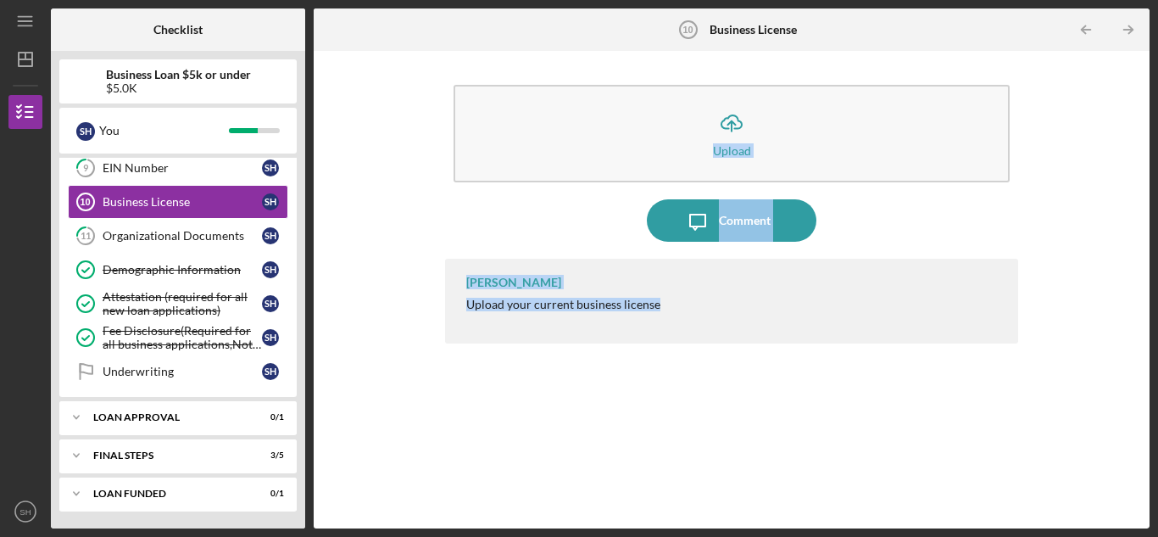
drag, startPoint x: 1157, startPoint y: 213, endPoint x: 1157, endPoint y: 341, distance: 128.0
click at [1157, 340] on div "Icon/Menu Business License 10 Business License Checklist Business Loan $5k or u…" at bounding box center [579, 268] width 1158 height 537
click at [1157, 354] on div "Icon/Menu Business License 10 Business License Checklist Business Loan $5k or u…" at bounding box center [579, 268] width 1158 height 537
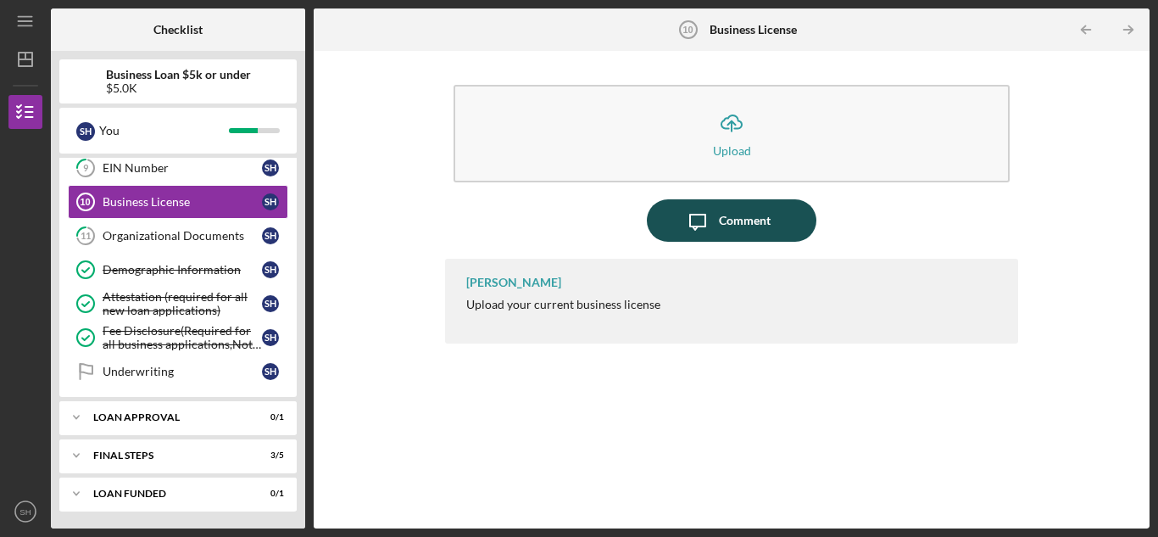
click at [716, 210] on icon "Icon/Message" at bounding box center [698, 220] width 42 height 42
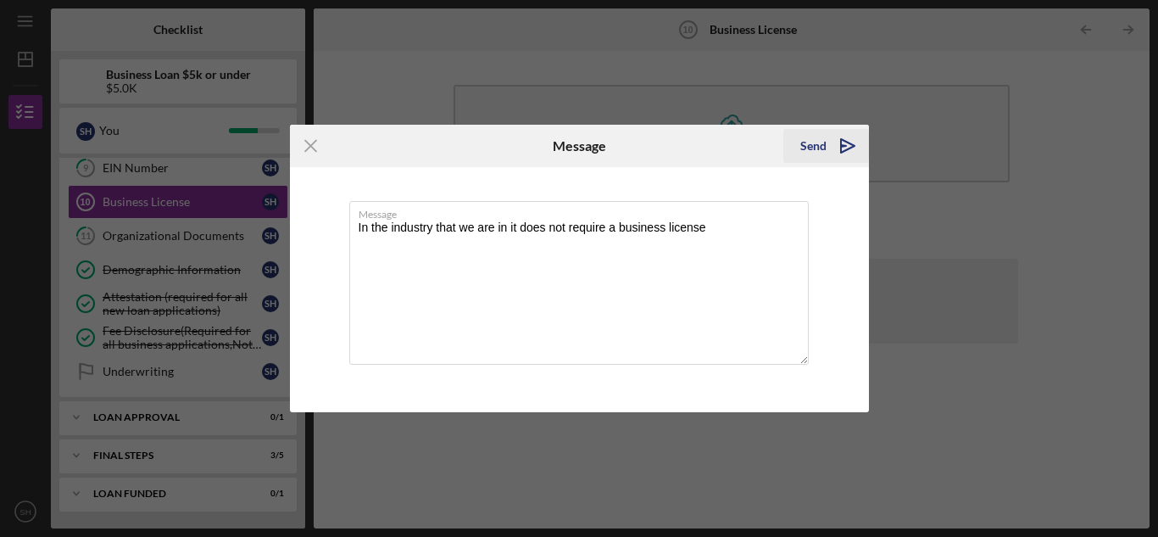
type textarea "In the industry that we are in it does not require a business license"
click at [816, 142] on div "Send" at bounding box center [813, 146] width 26 height 34
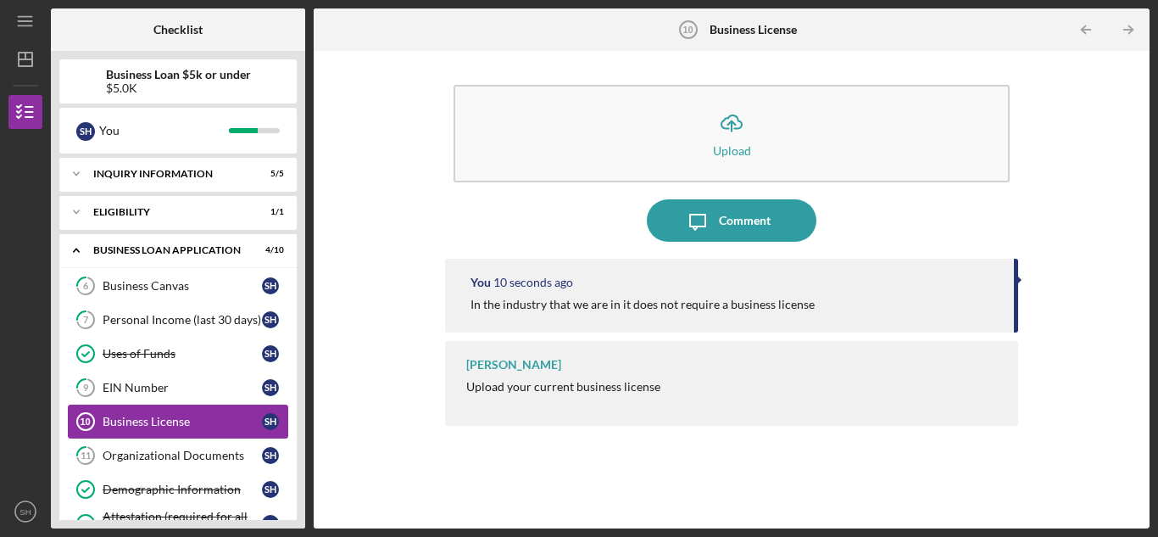
scroll to position [220, 0]
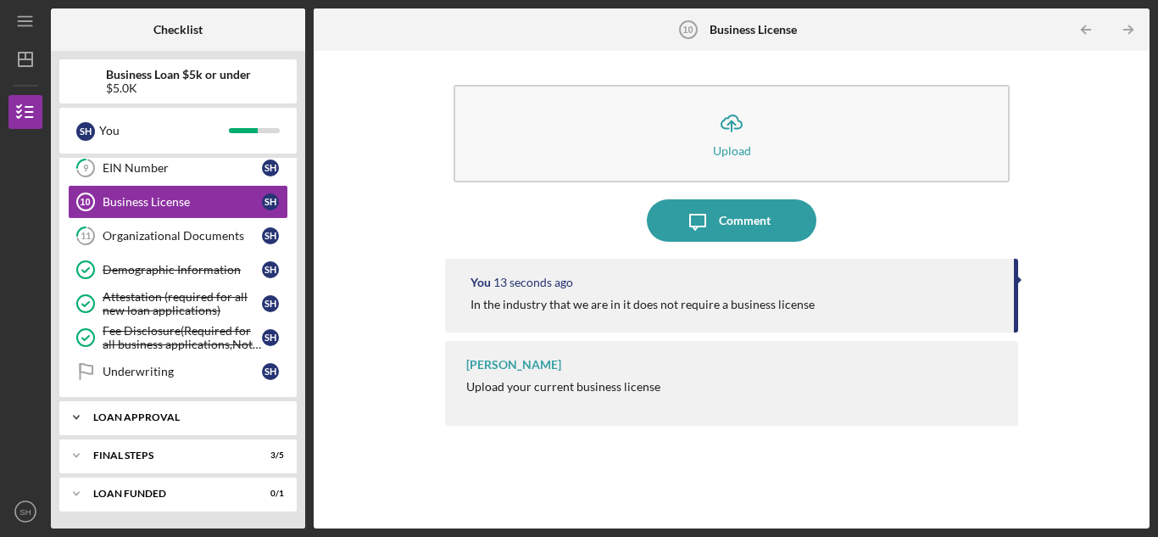
click at [143, 405] on div "Icon/Expander Loan Approval 0 / 1" at bounding box center [177, 417] width 237 height 34
click at [163, 442] on link "Loan Pre-Approval Loan Pre-Approval S H" at bounding box center [178, 453] width 220 height 34
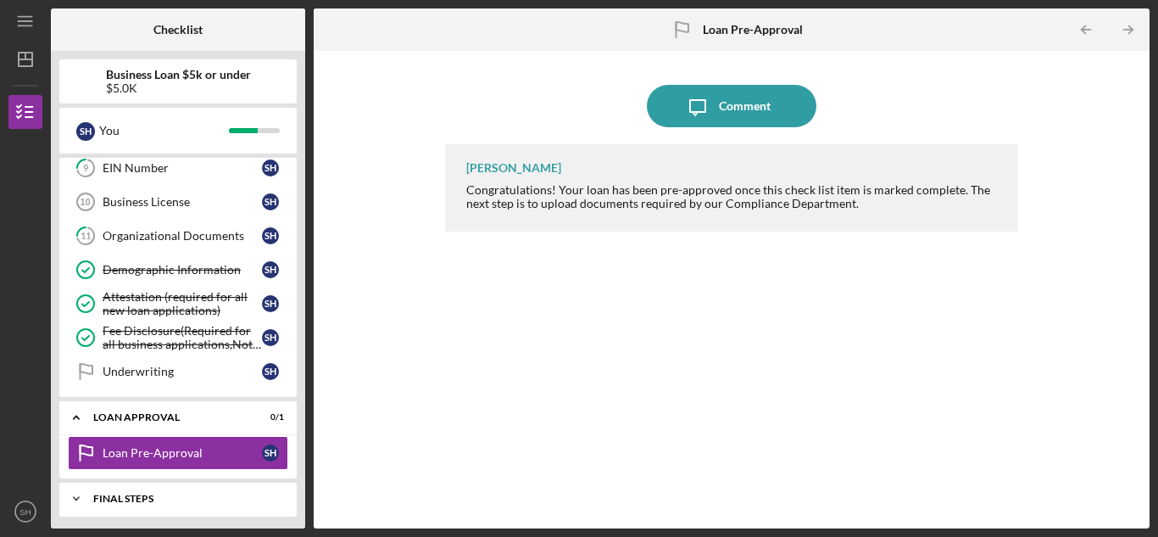
click at [112, 493] on div "Final Steps" at bounding box center [184, 498] width 182 height 10
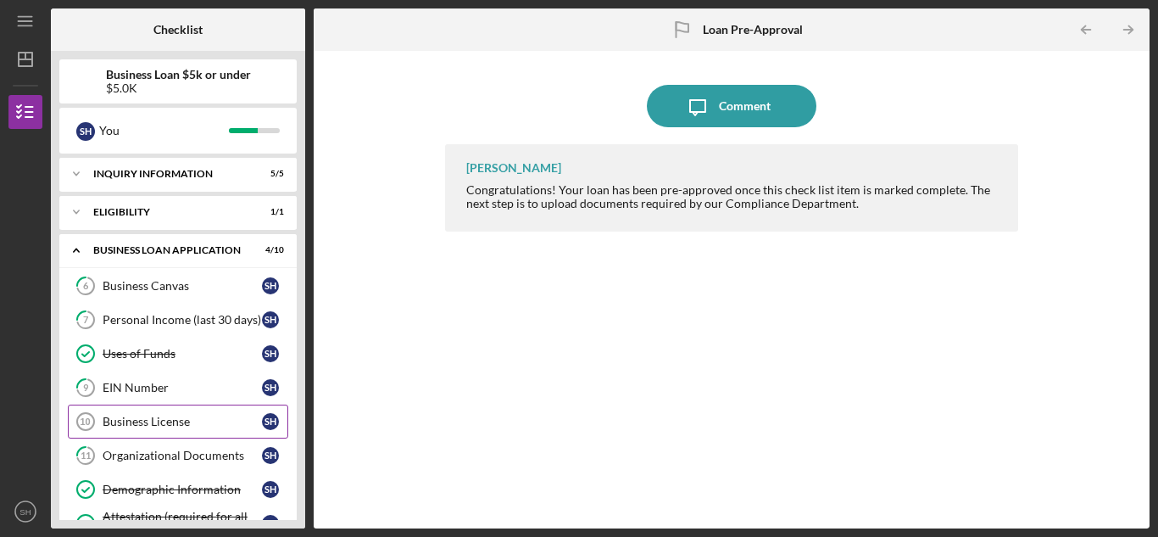
click at [161, 408] on link "Business License 10 Business License S H" at bounding box center [178, 421] width 220 height 34
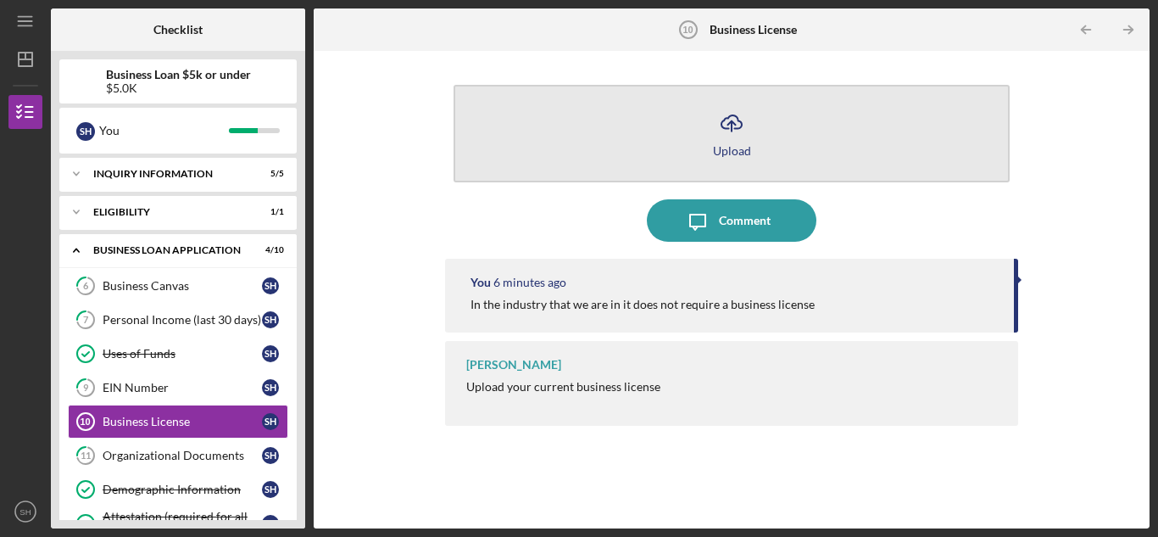
click at [739, 136] on icon "Icon/Upload" at bounding box center [732, 123] width 42 height 42
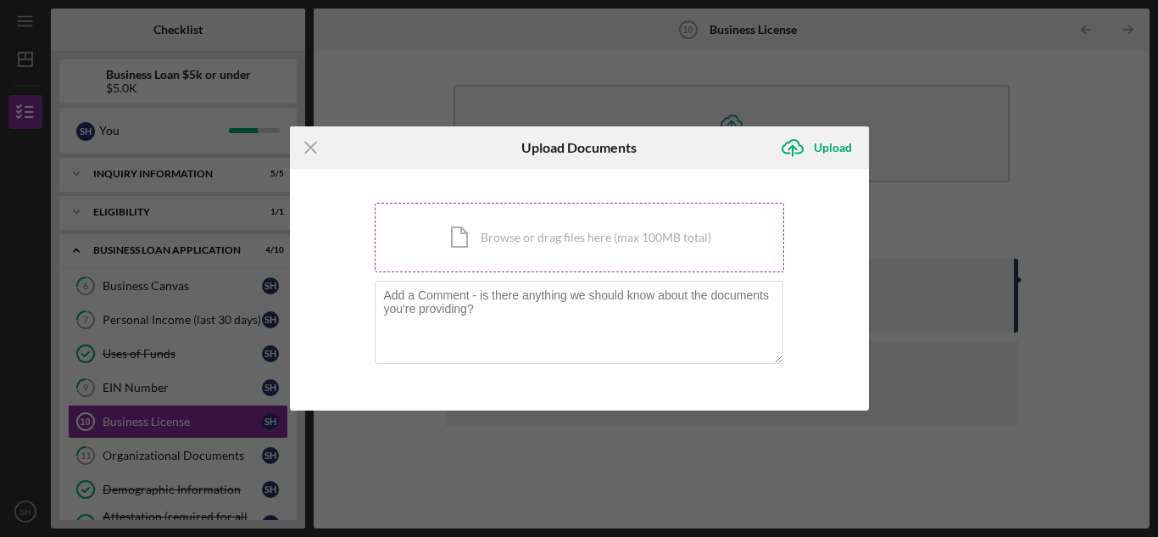
click at [560, 226] on div "Icon/Document Browse or drag files here (max 100MB total) Tap to choose files o…" at bounding box center [580, 238] width 410 height 70
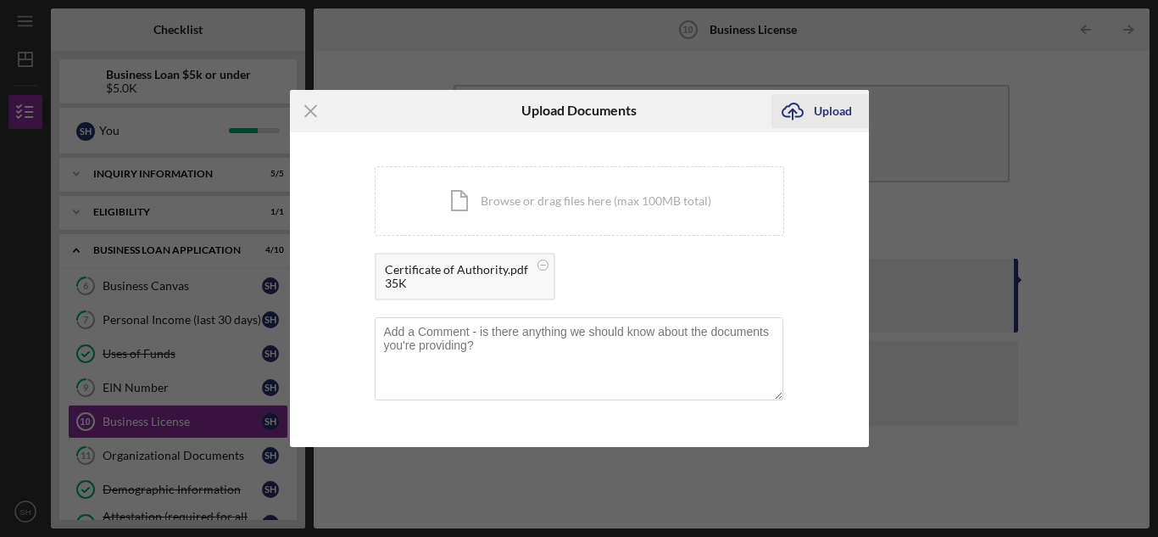
click at [829, 112] on div "Upload" at bounding box center [833, 111] width 38 height 34
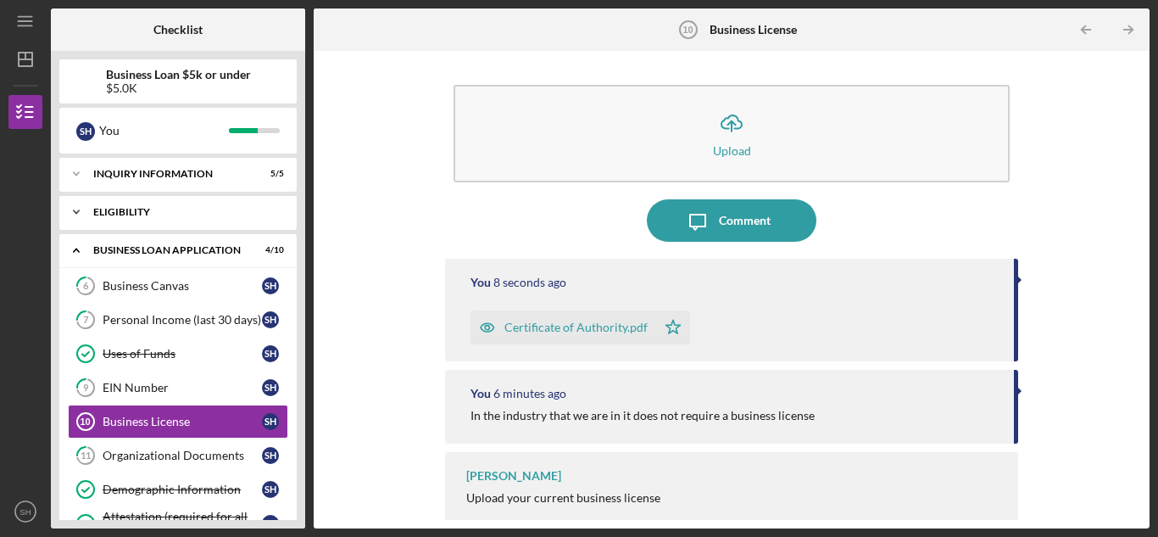
click at [181, 201] on div "Icon/Expander Eligibility 1 / 1" at bounding box center [177, 212] width 237 height 34
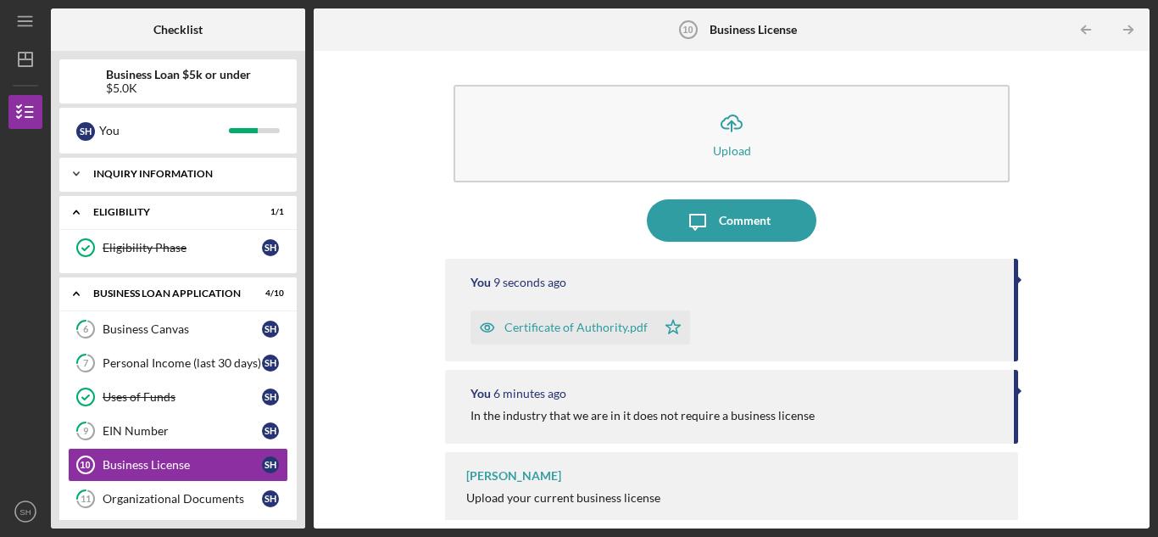
click at [121, 164] on div "Icon/Expander INQUIRY INFORMATION 5 / 5" at bounding box center [177, 174] width 237 height 34
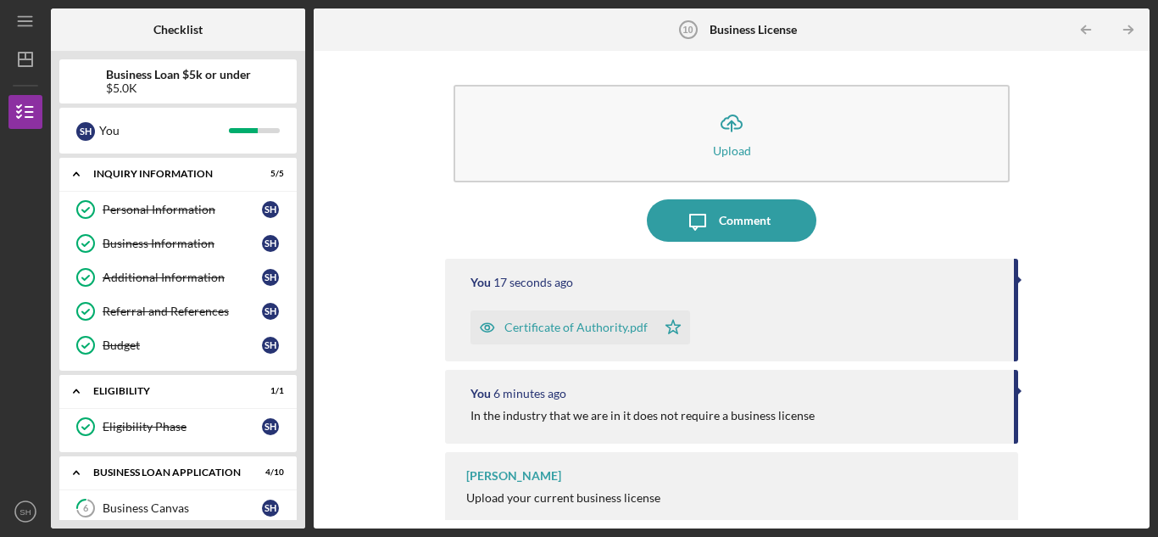
click at [156, 23] on b "Checklist" at bounding box center [177, 30] width 49 height 14
